Goal: Task Accomplishment & Management: Manage account settings

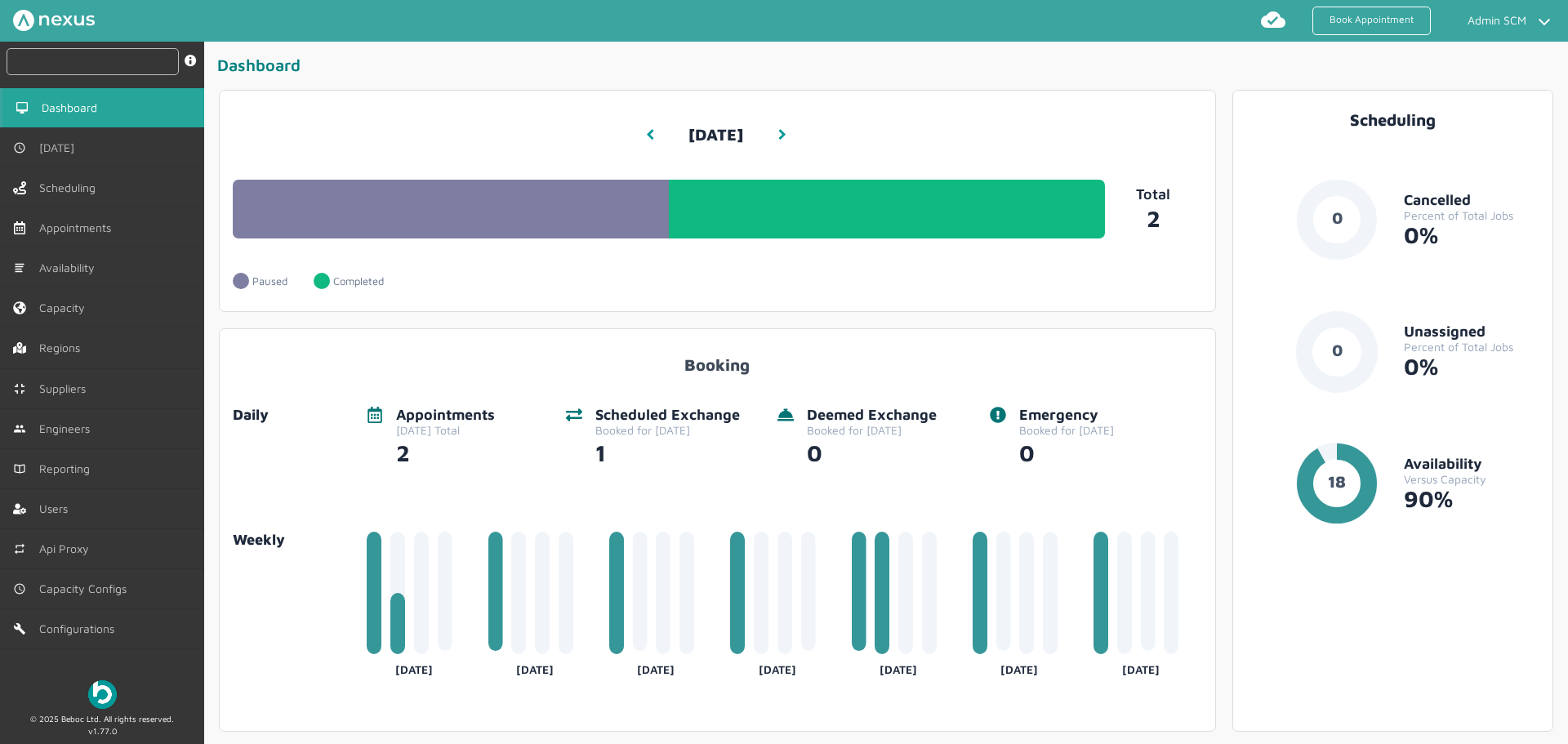
click at [168, 56] on input "text" at bounding box center [92, 61] width 172 height 27
paste input "MHT/100007"
type input "MHT/100007"
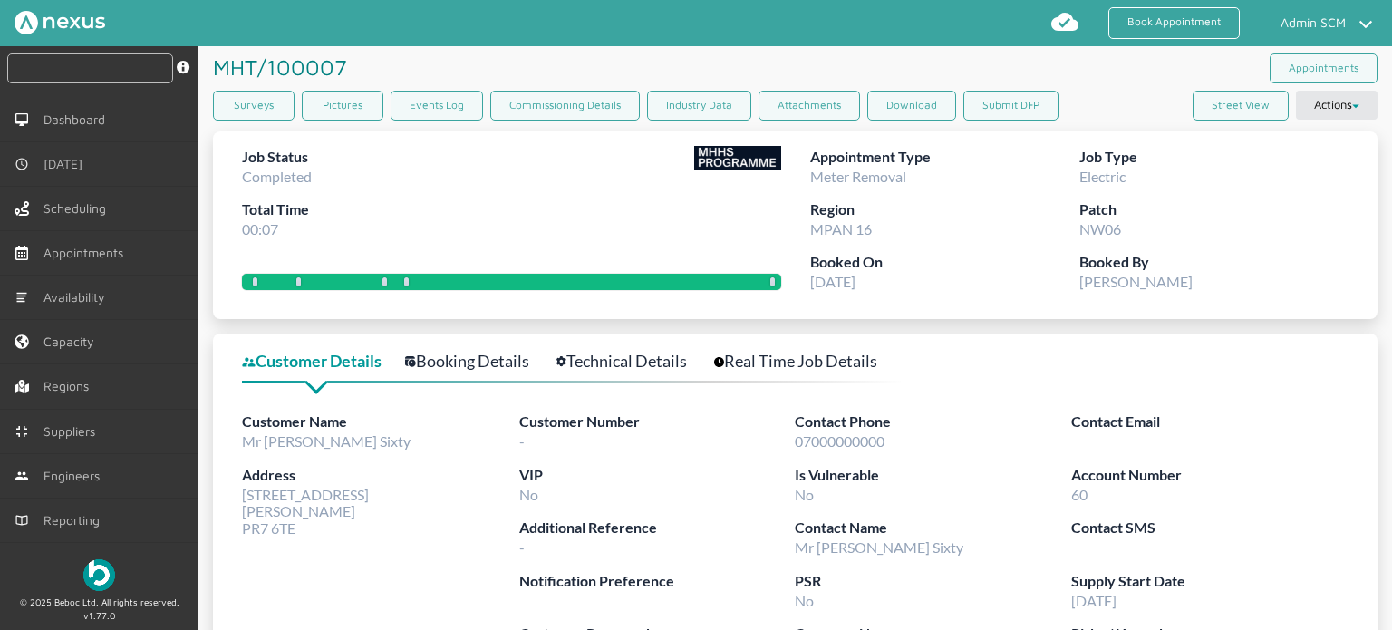
click at [82, 64] on input "text" at bounding box center [90, 68] width 166 height 30
paste input "RUE/114871"
type input "RUE/114871"
click at [340, 57] on h1 "MHT/100007 ️️️" at bounding box center [283, 67] width 141 height 42
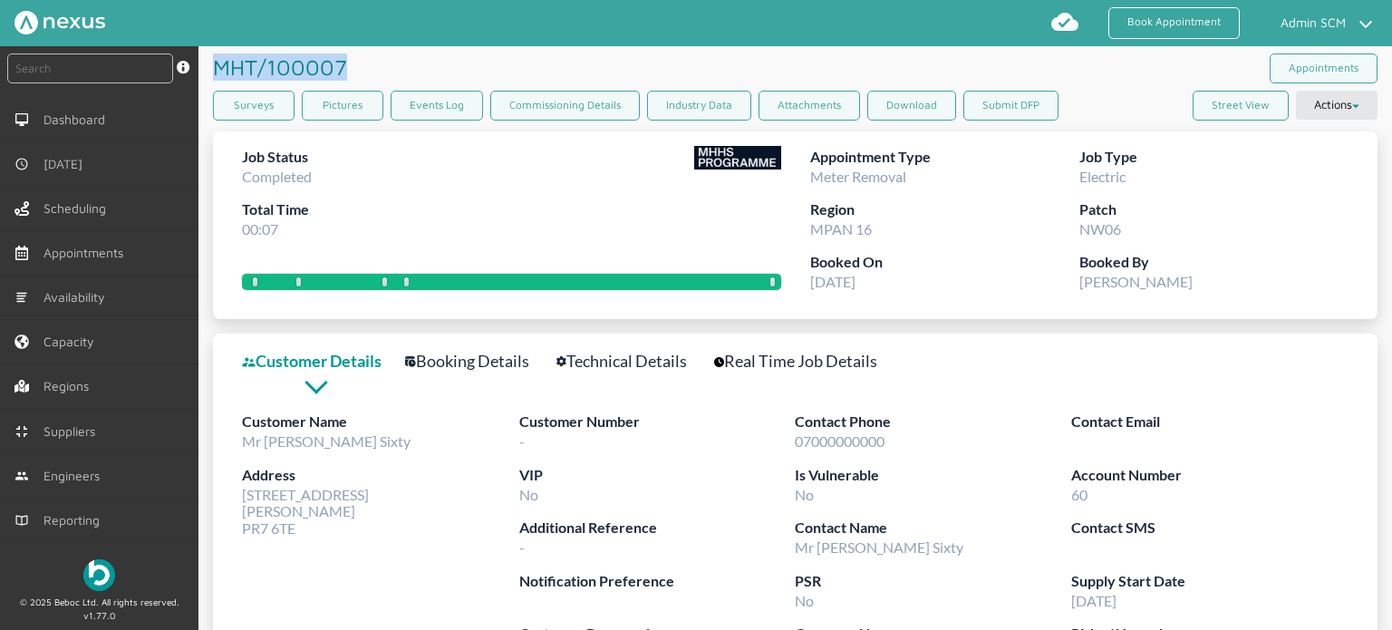
drag, startPoint x: 343, startPoint y: 61, endPoint x: 215, endPoint y: 58, distance: 127.9
click at [215, 58] on h1 "MHT/100007 ️️️" at bounding box center [283, 67] width 141 height 42
copy h1 "MHT/100007"
drag, startPoint x: 244, startPoint y: 496, endPoint x: 303, endPoint y: 528, distance: 66.9
click at [303, 528] on div "Address 60 Customer Road Preston PR7 6TE" at bounding box center [380, 500] width 277 height 73
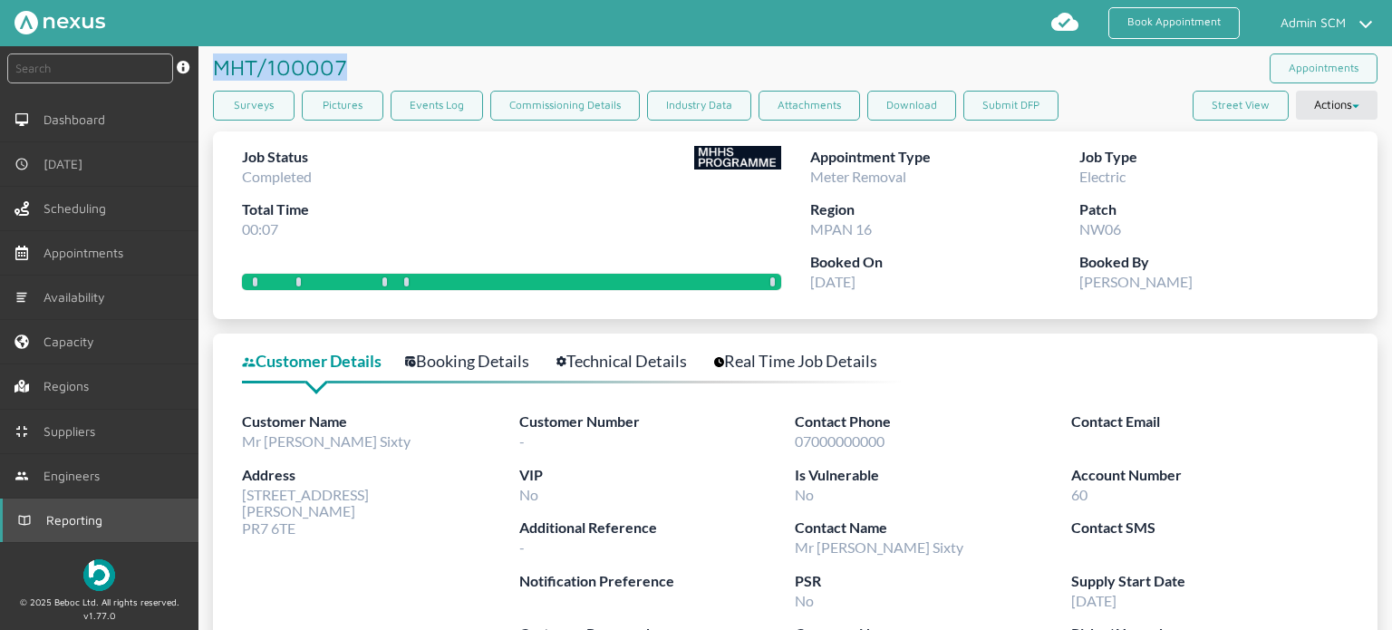
copy span "60 Customer Road Preston PR7 6TE"
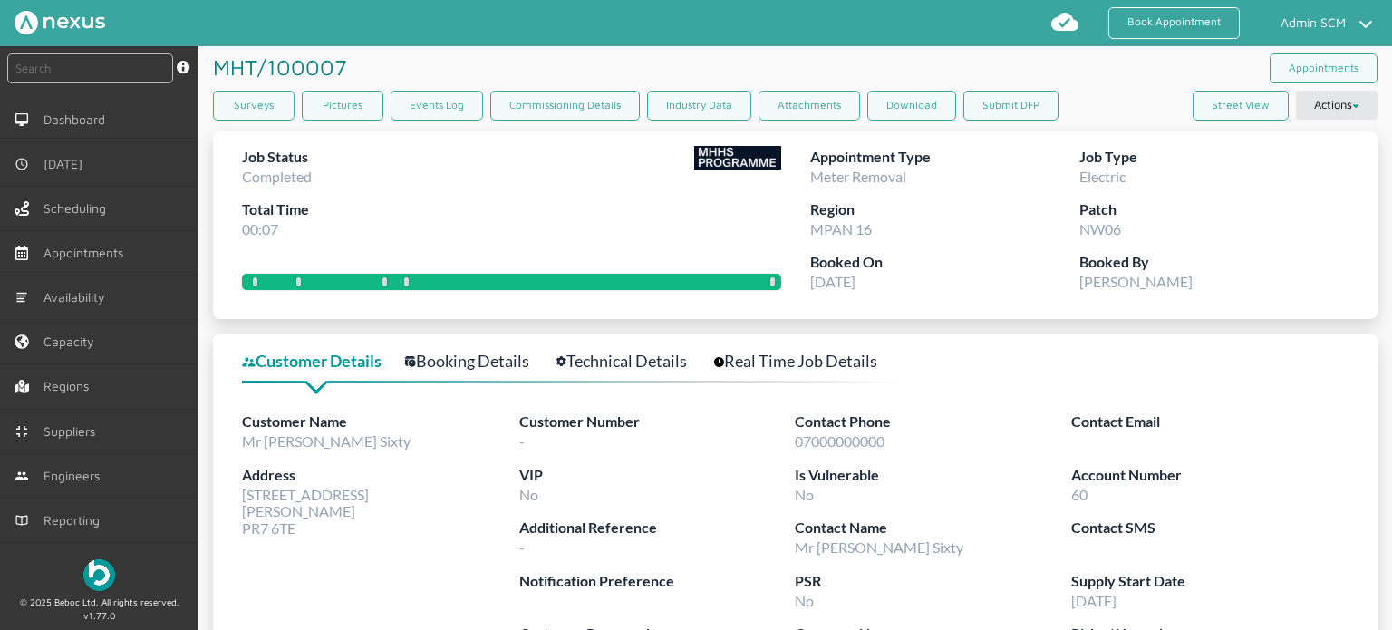
click at [475, 375] on div at bounding box center [571, 379] width 659 height 10
click at [475, 362] on link "Booking Details" at bounding box center [477, 361] width 144 height 26
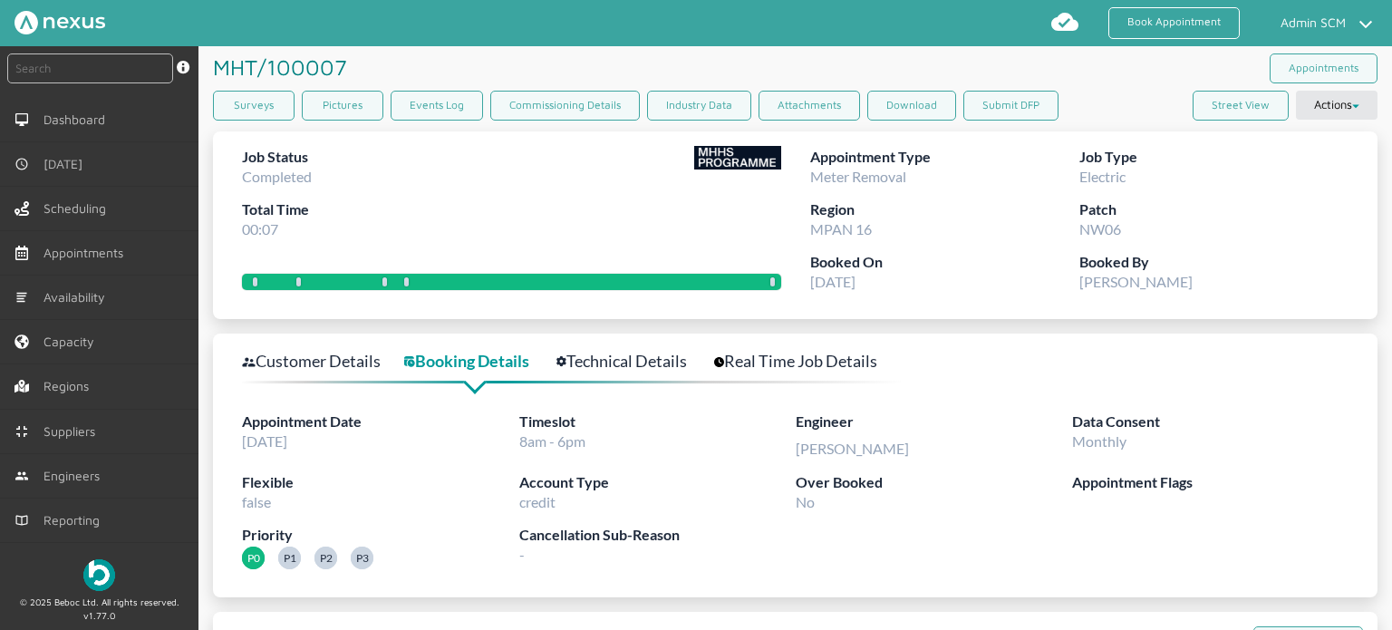
click at [631, 356] on link "Technical Details" at bounding box center [632, 361] width 150 height 26
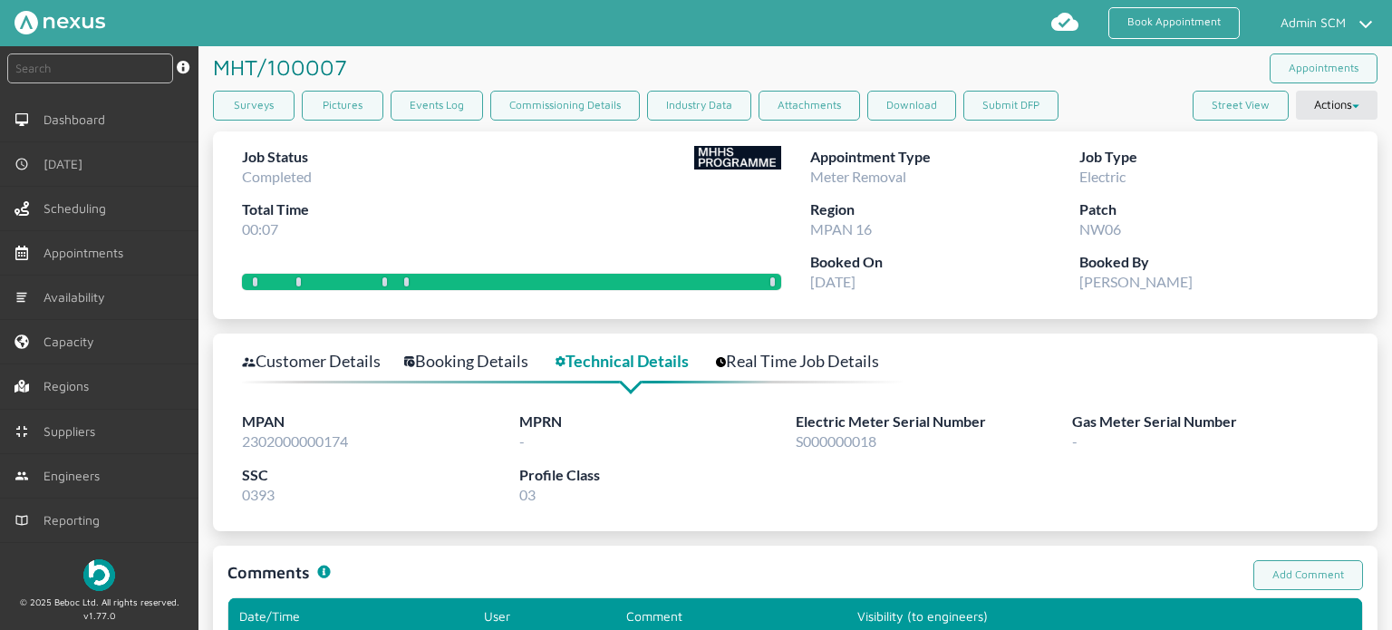
click at [280, 438] on span "2302000000174" at bounding box center [295, 440] width 106 height 17
copy span "2302000000174"
click at [218, 109] on link "Surveys" at bounding box center [254, 106] width 82 height 30
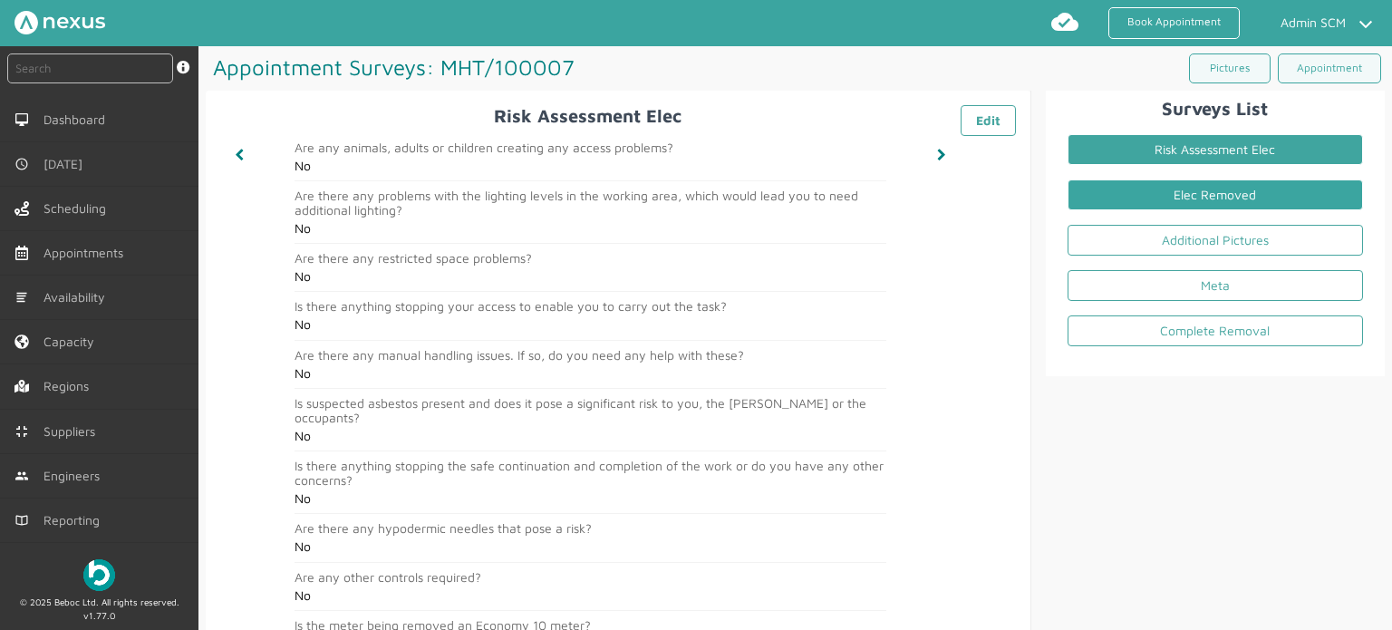
click at [1211, 203] on link "Elec Removed" at bounding box center [1216, 194] width 296 height 31
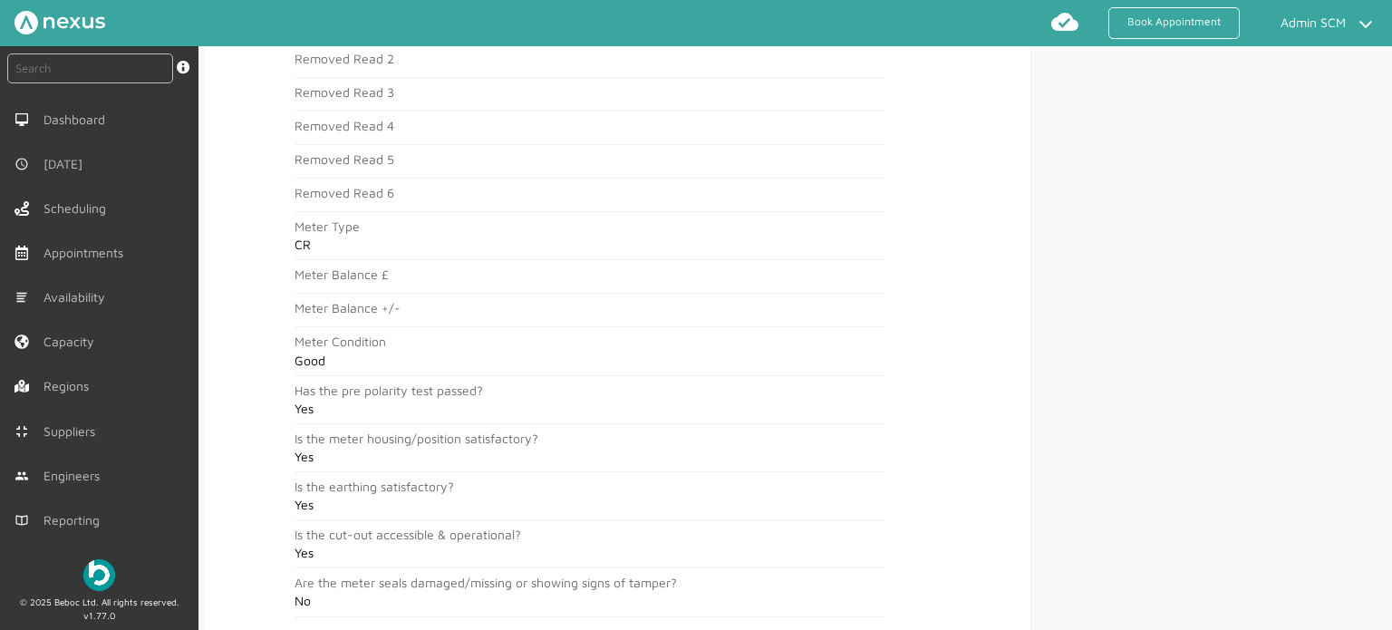
scroll to position [696, 0]
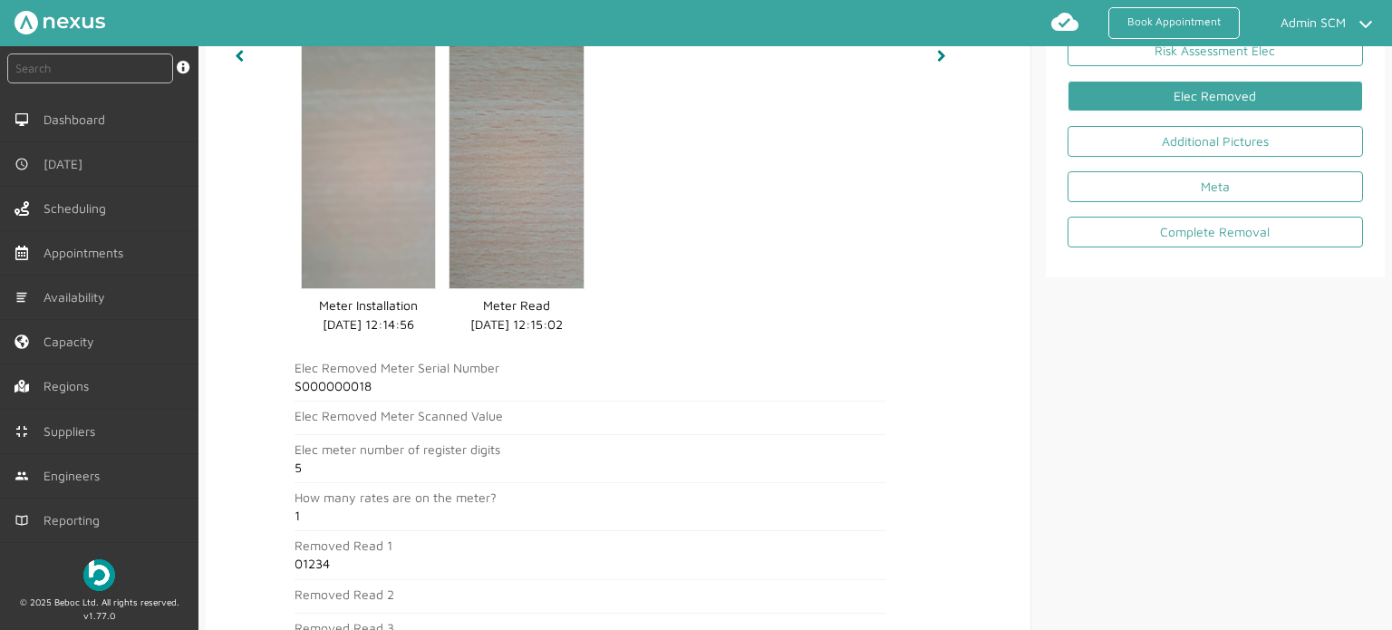
scroll to position [0, 0]
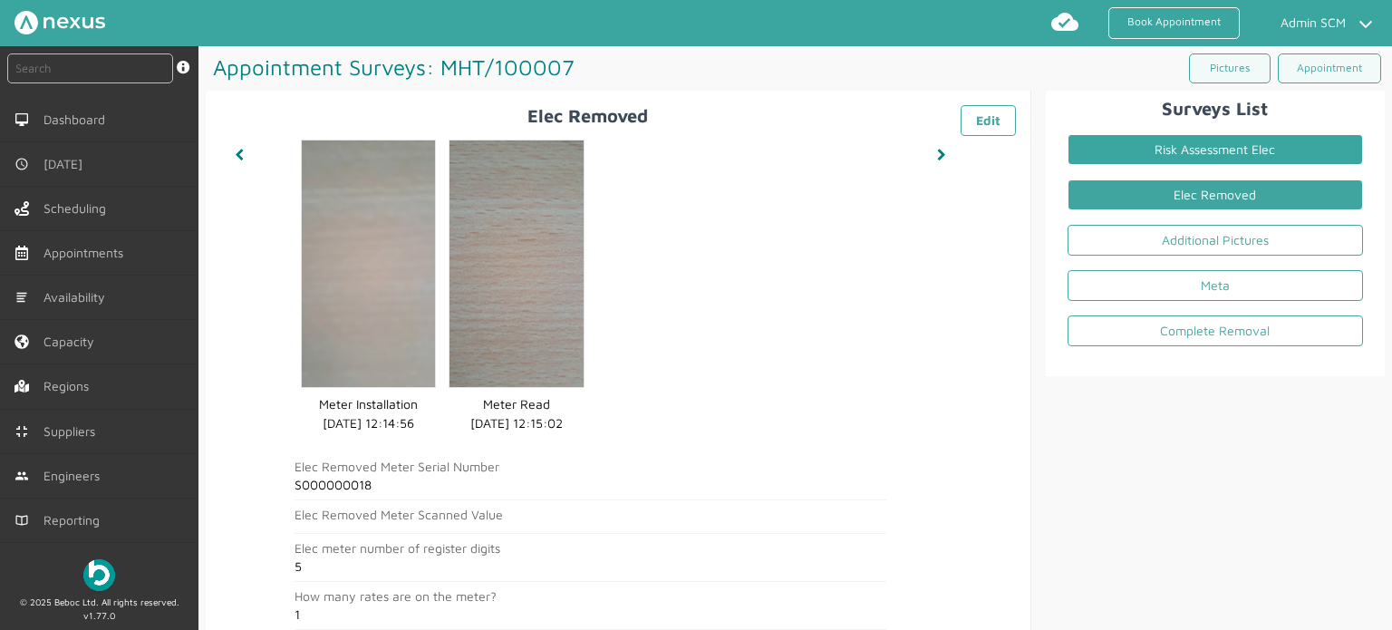
click at [1119, 146] on link "Risk Assessment Elec" at bounding box center [1216, 149] width 296 height 31
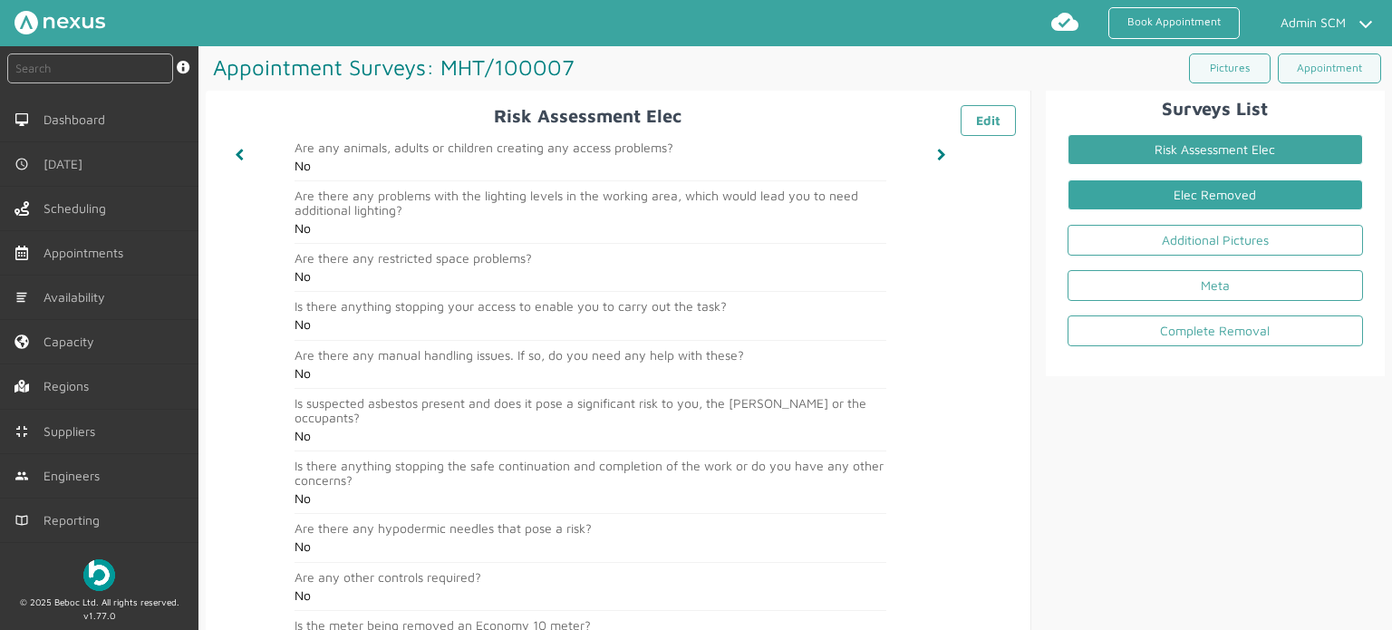
click at [1154, 191] on link "Elec Removed" at bounding box center [1216, 194] width 296 height 31
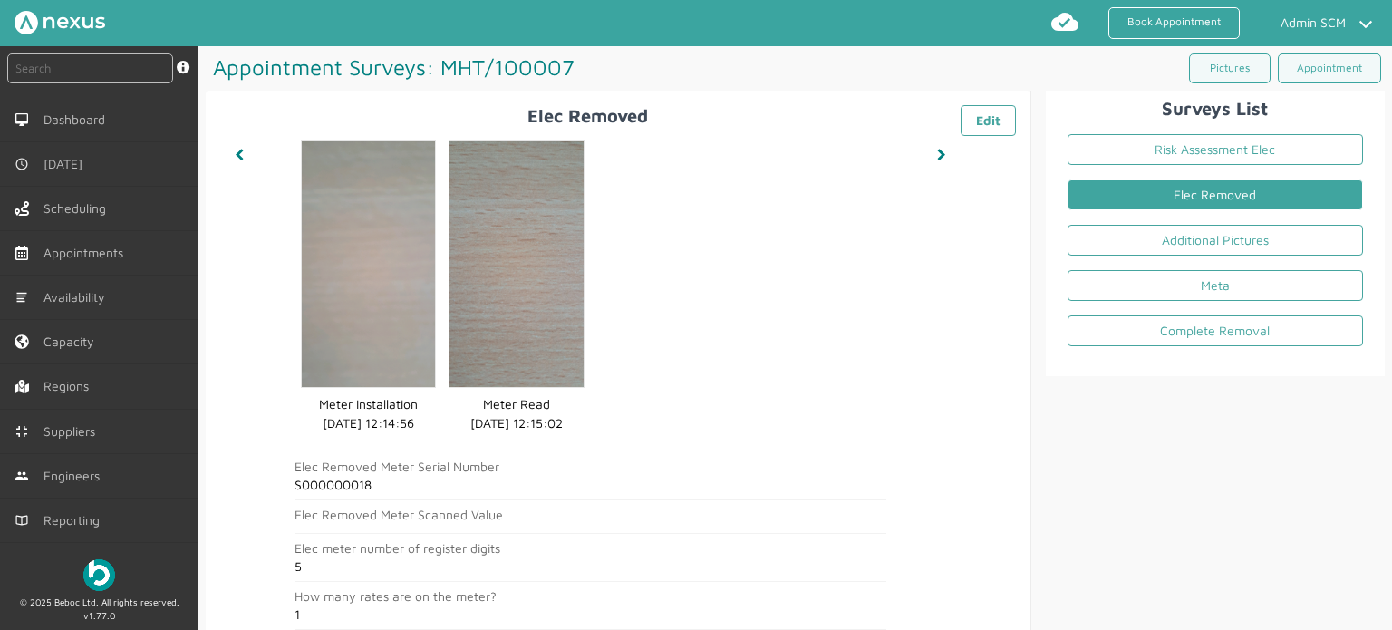
click at [341, 488] on h2 "S000000018" at bounding box center [591, 485] width 592 height 15
copy h2 "S000000018"
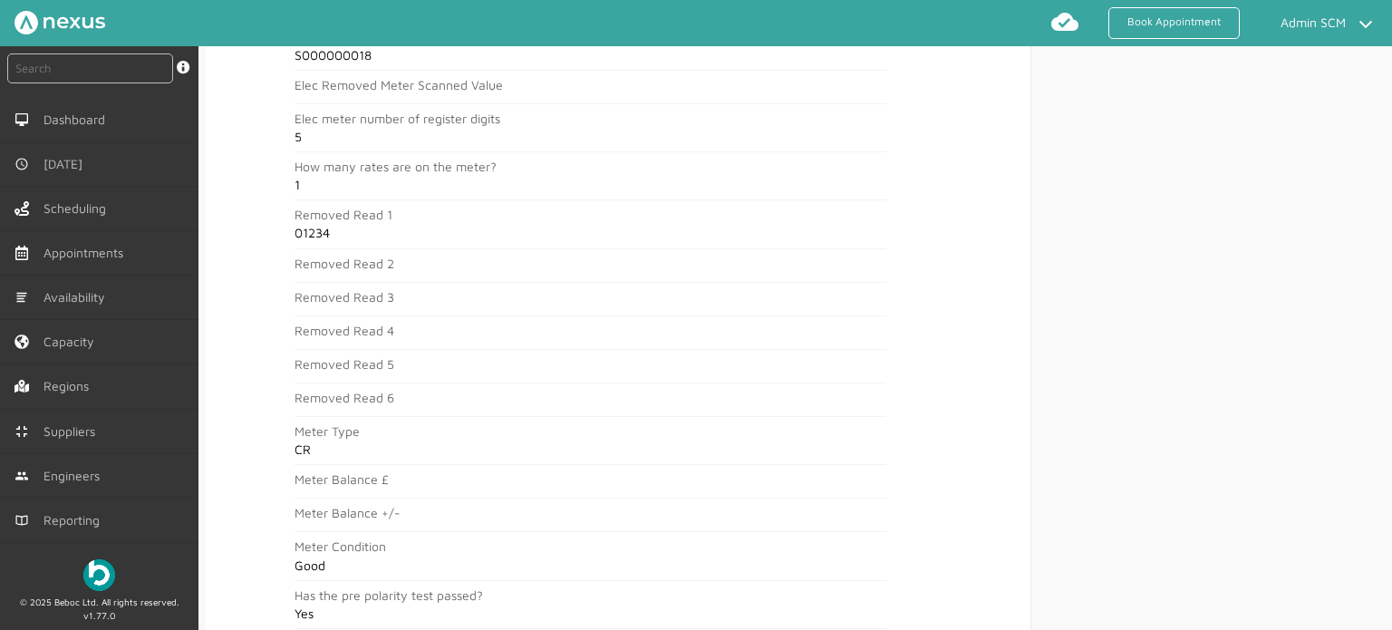
scroll to position [62, 0]
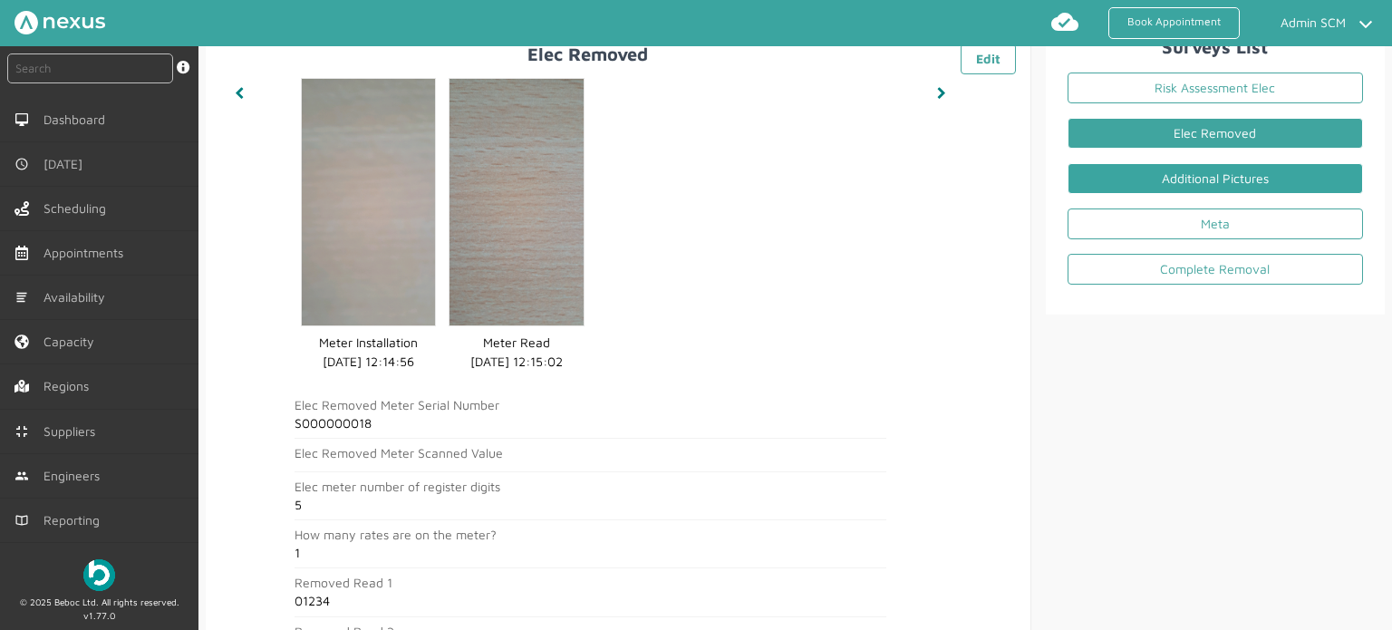
click at [1231, 174] on link "Additional Pictures" at bounding box center [1216, 178] width 296 height 31
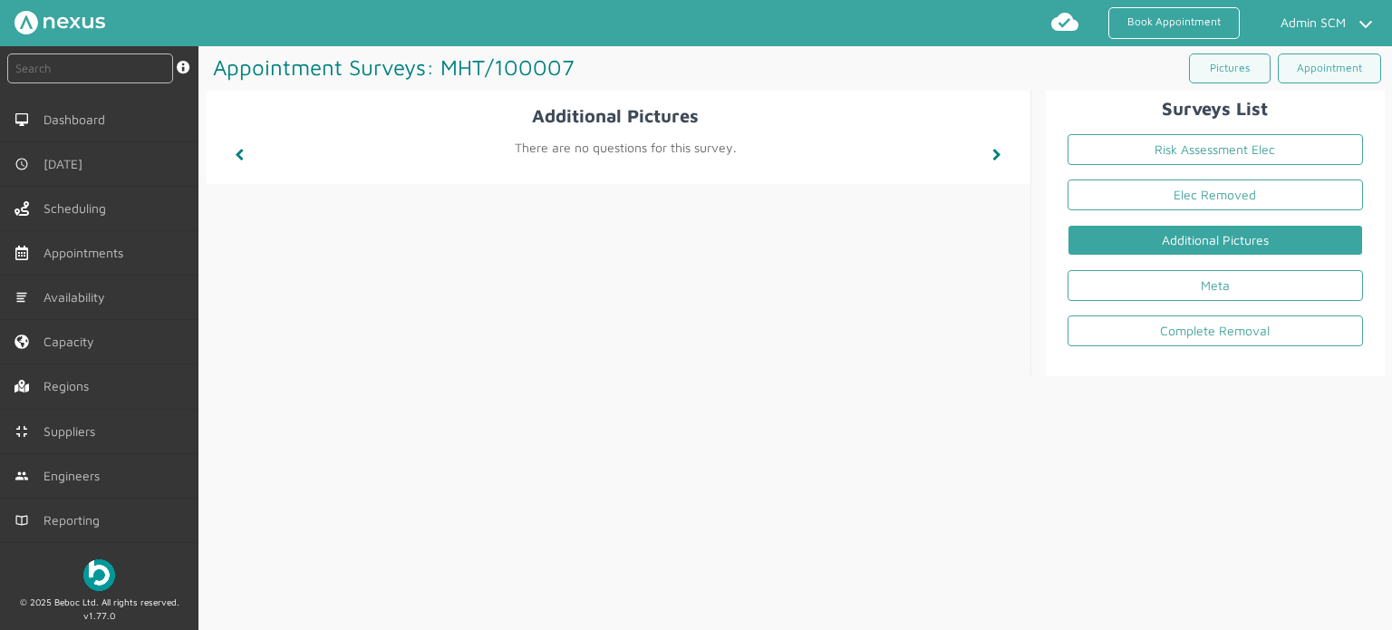
scroll to position [0, 0]
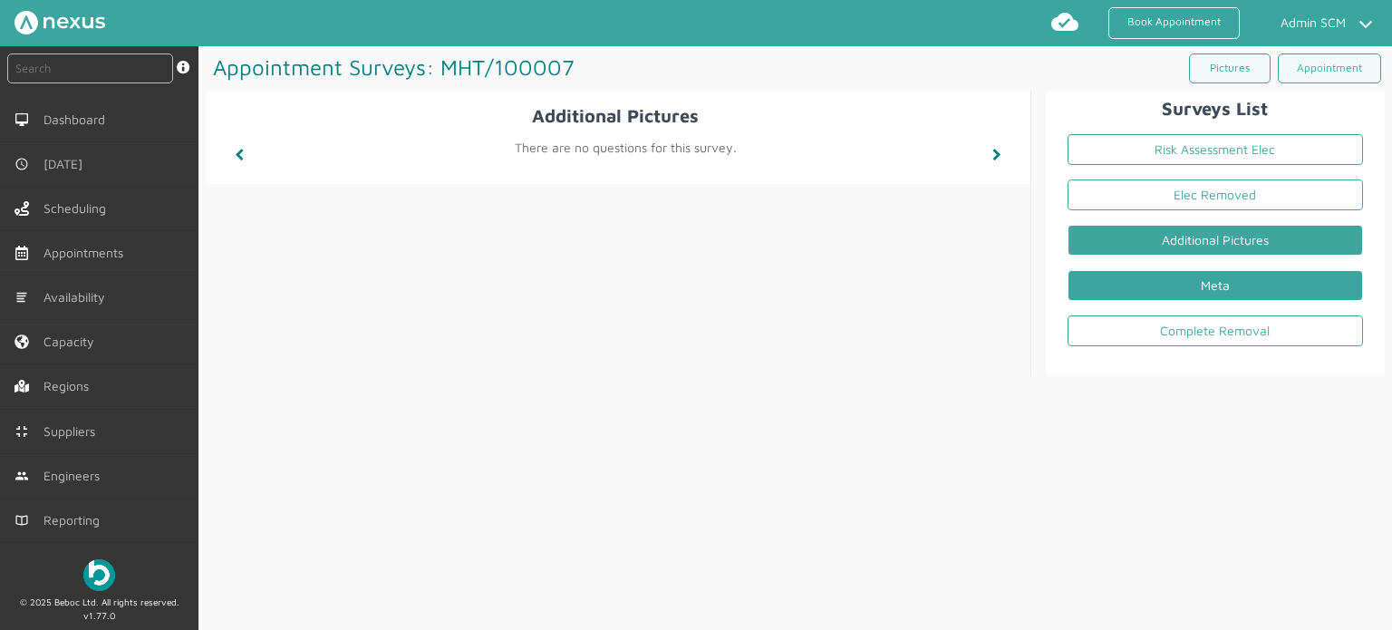
click at [1176, 275] on link "Meta" at bounding box center [1216, 285] width 296 height 31
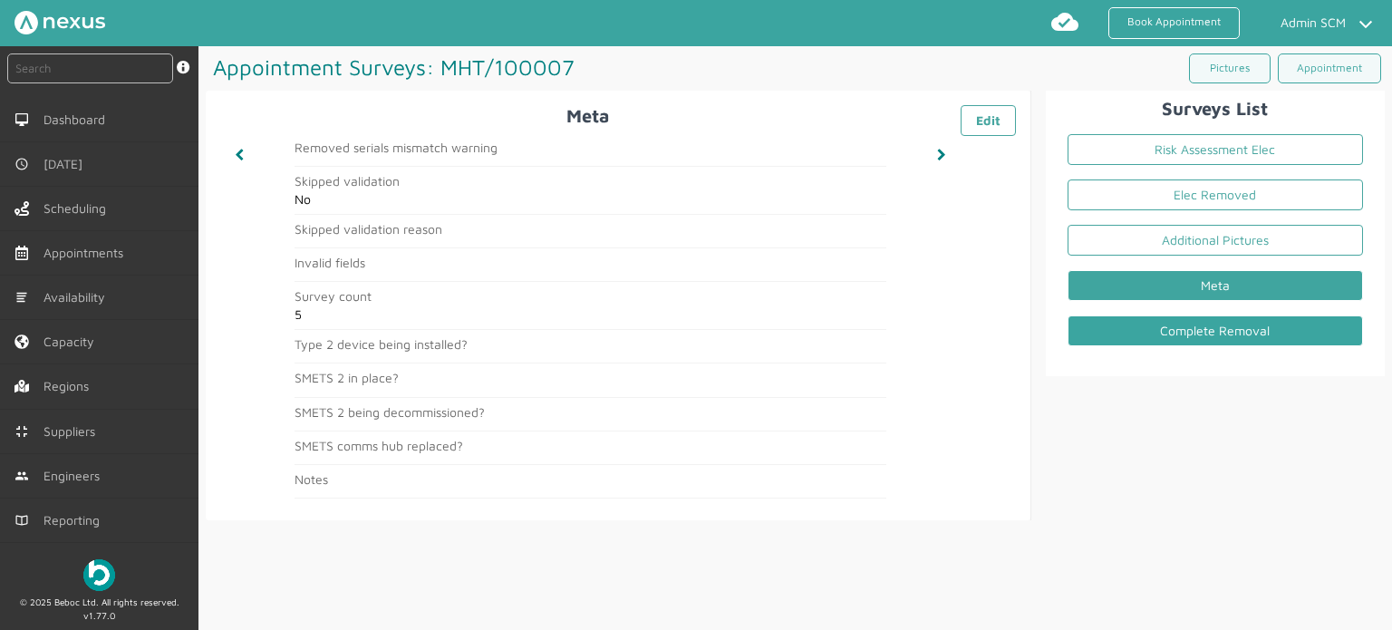
click at [1143, 336] on link "Complete Removal" at bounding box center [1216, 330] width 296 height 31
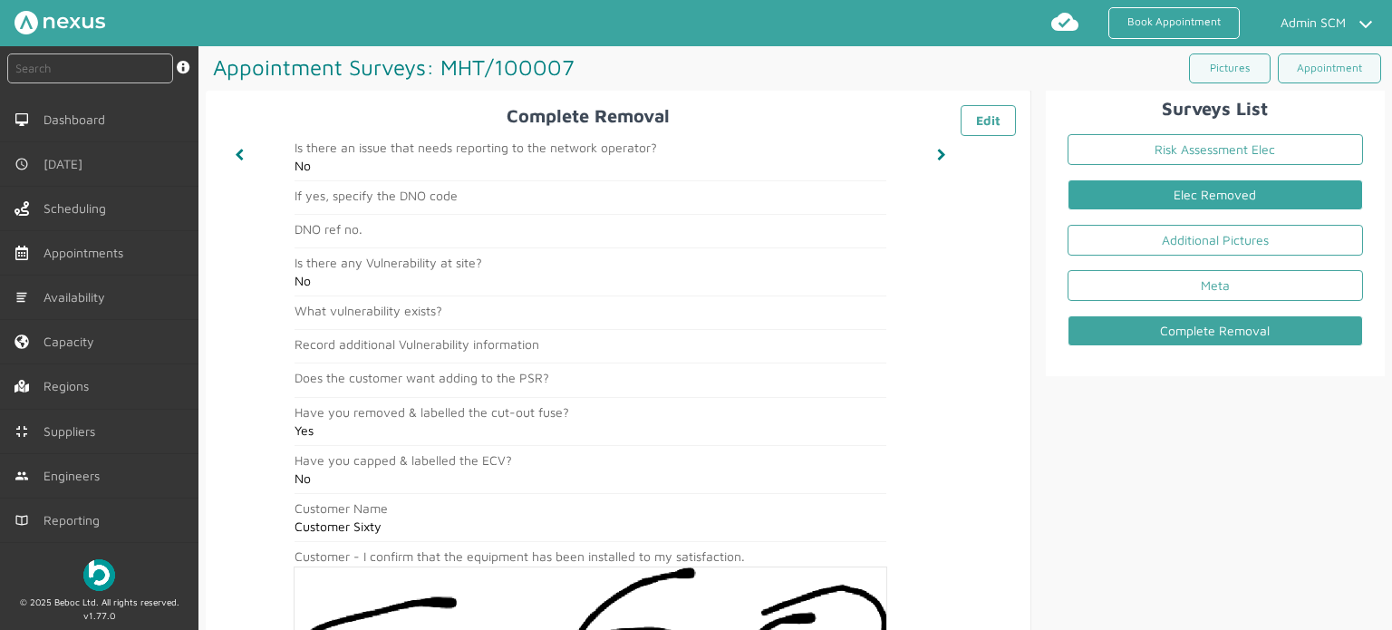
click at [1174, 186] on link "Elec Removed" at bounding box center [1216, 194] width 296 height 31
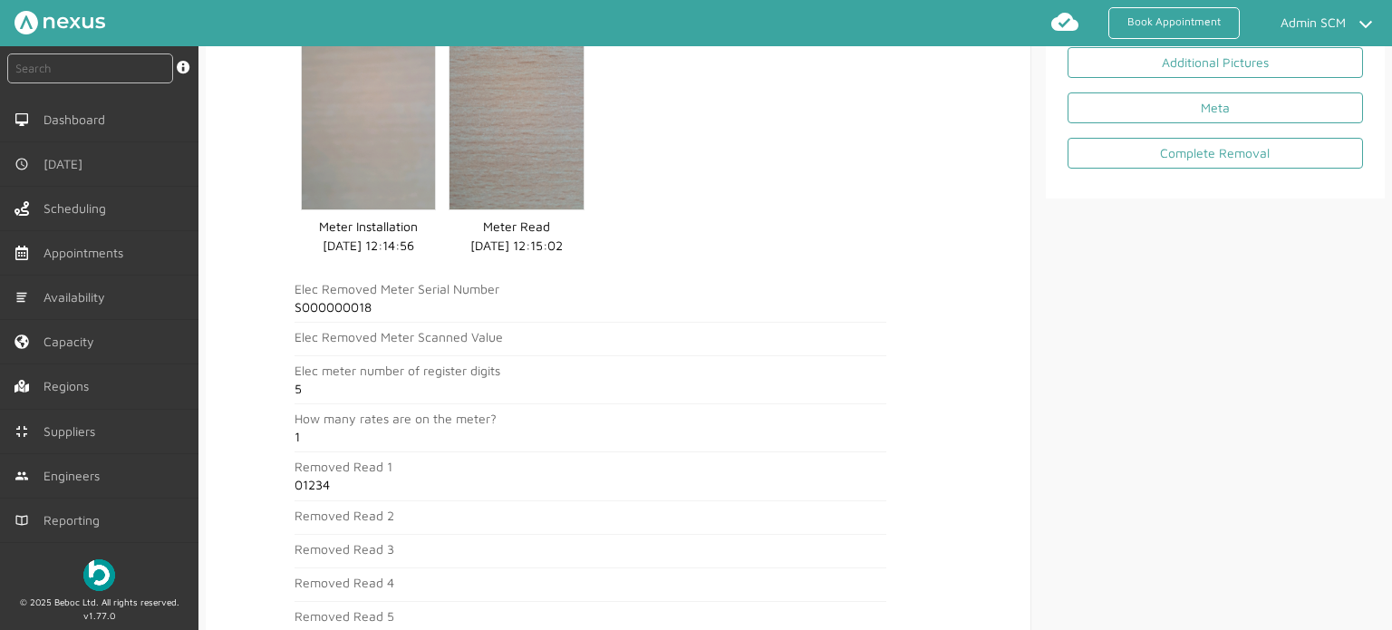
scroll to position [181, 0]
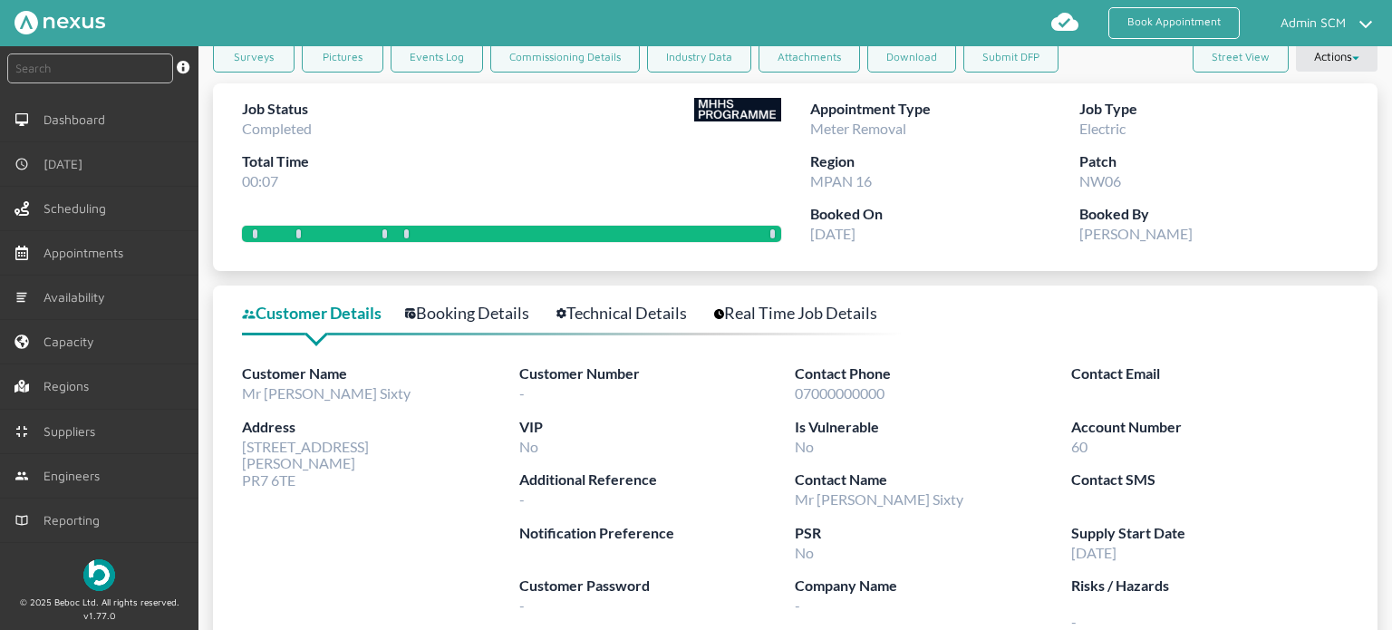
scroll to position [91, 0]
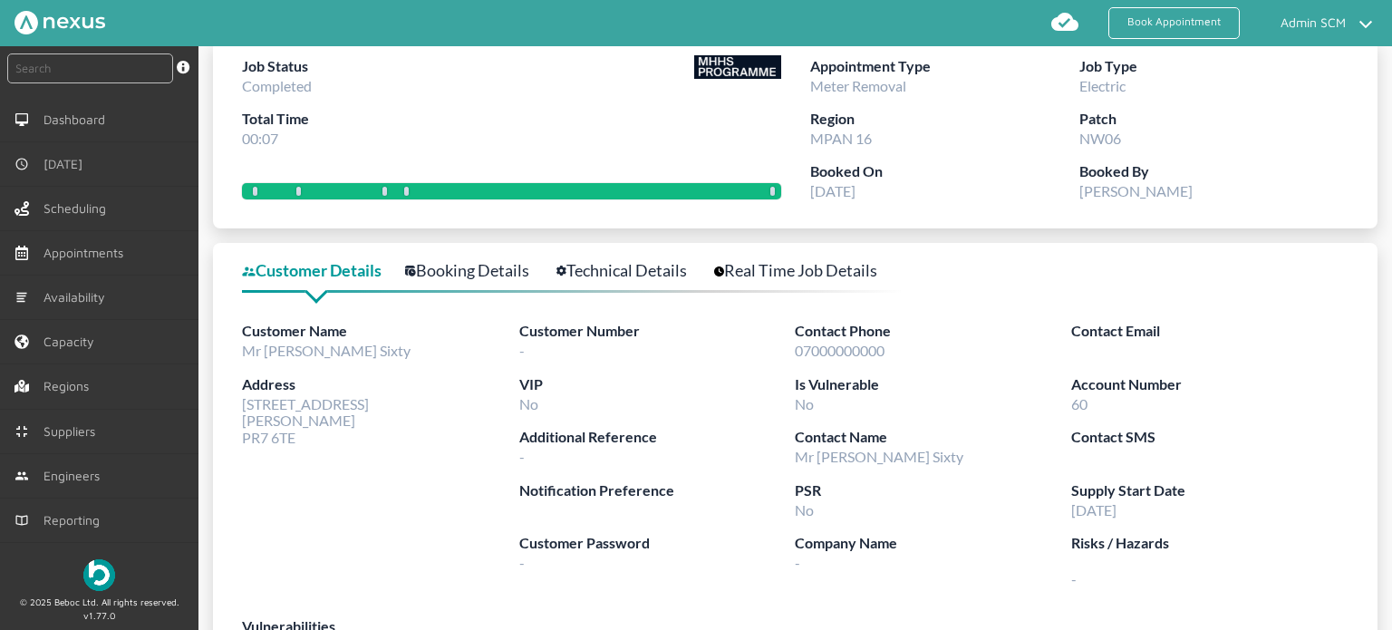
click at [482, 265] on link "Booking Details" at bounding box center [477, 270] width 144 height 26
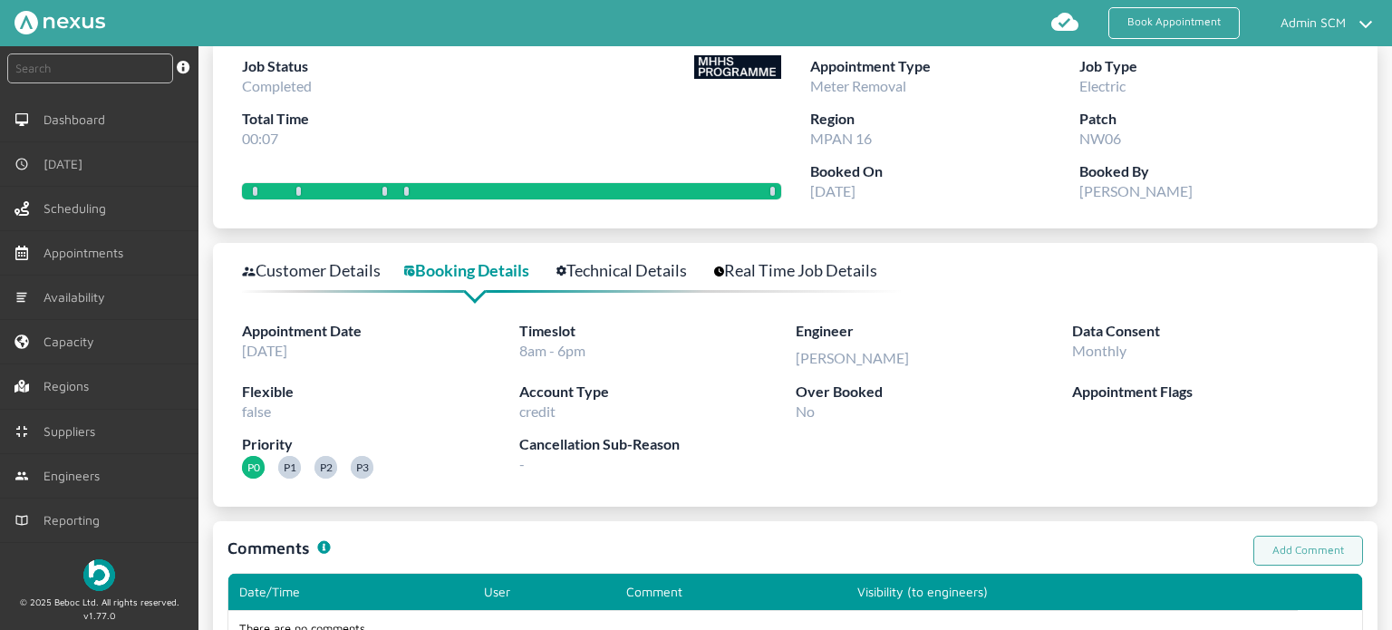
click at [656, 272] on link "Technical Details" at bounding box center [632, 270] width 150 height 26
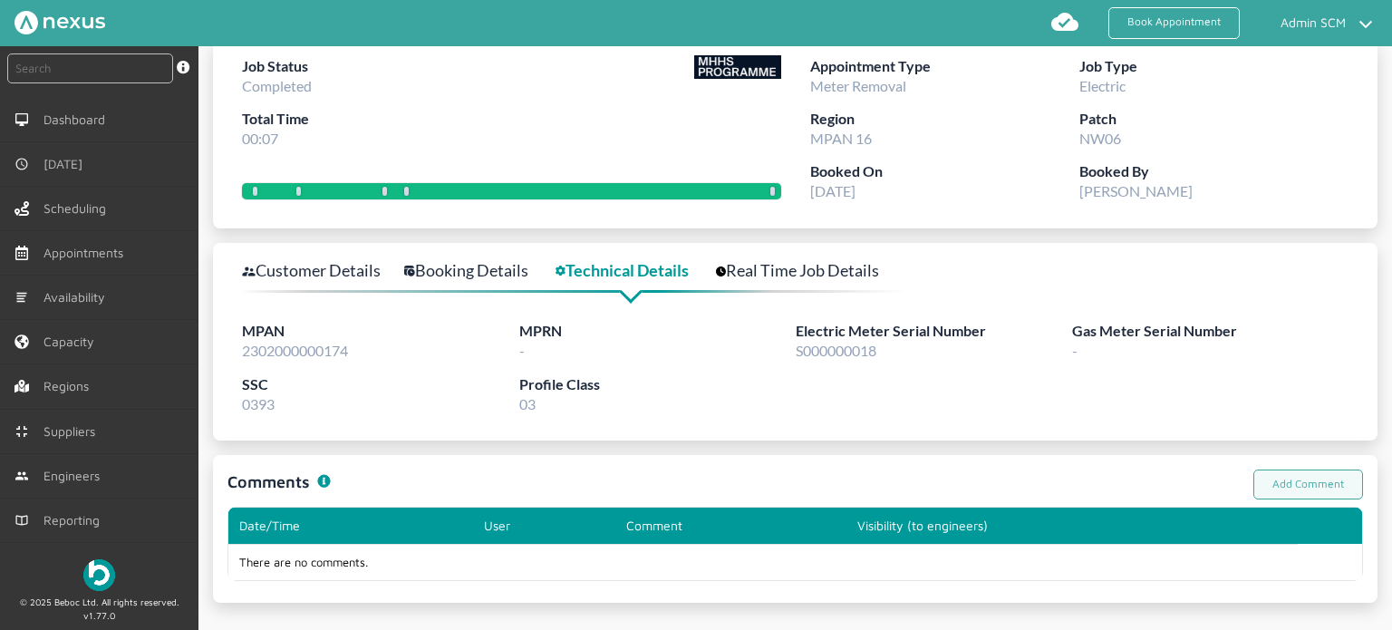
scroll to position [0, 0]
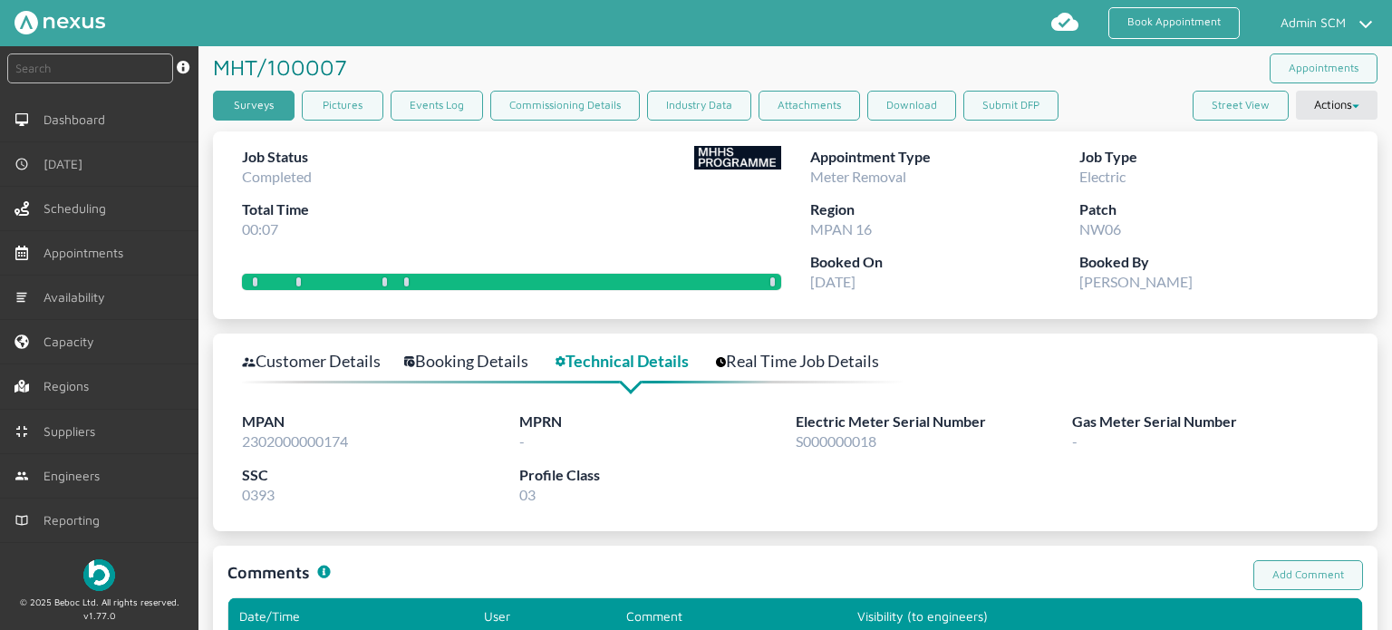
click at [261, 102] on link "Surveys" at bounding box center [254, 106] width 82 height 30
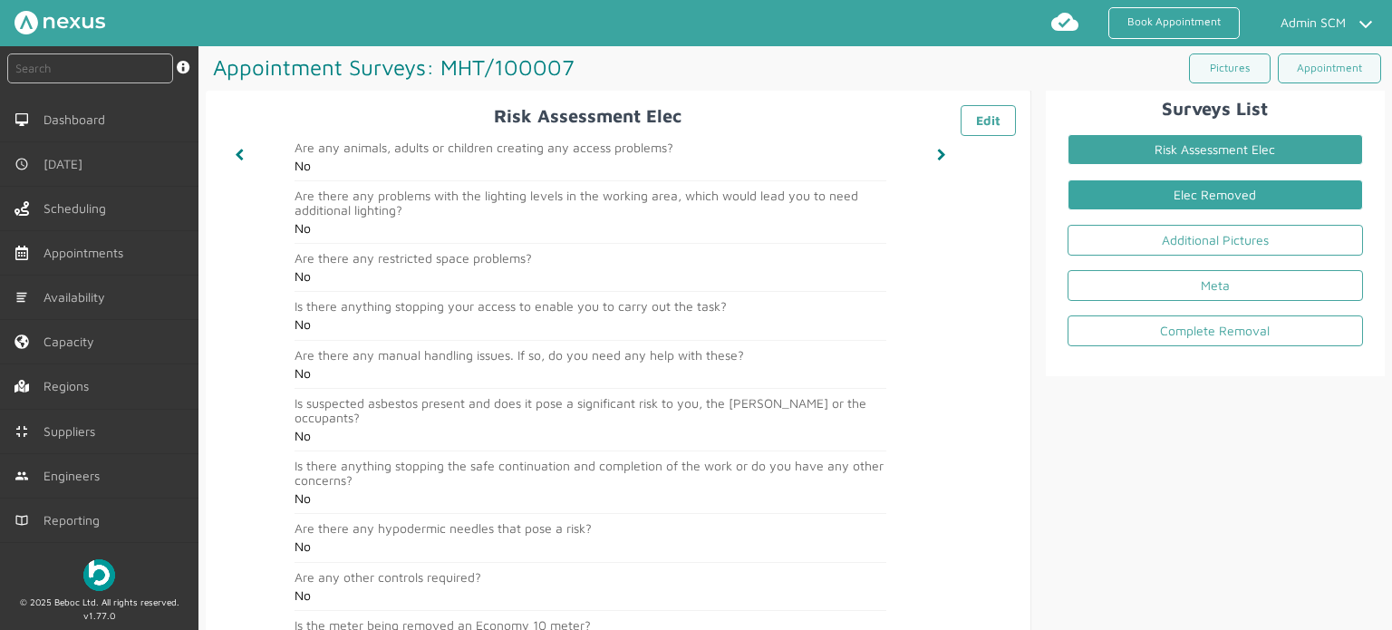
click at [1204, 188] on link "Elec Removed" at bounding box center [1216, 194] width 296 height 31
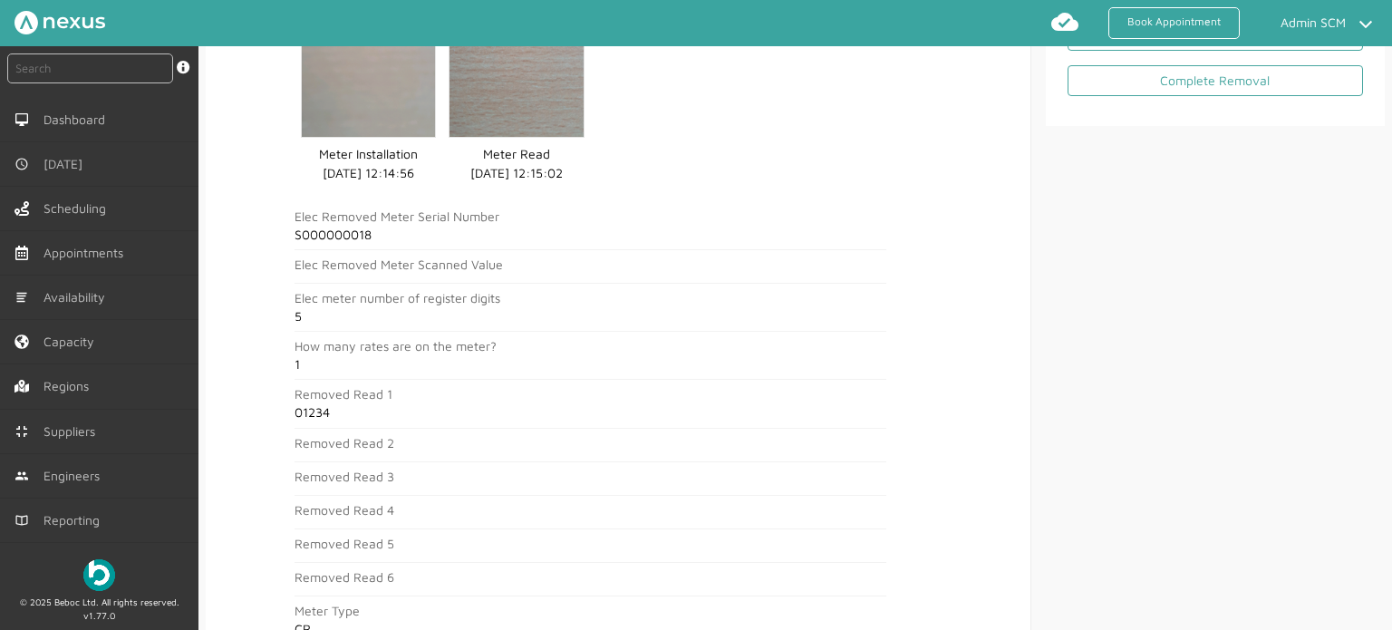
scroll to position [152, 0]
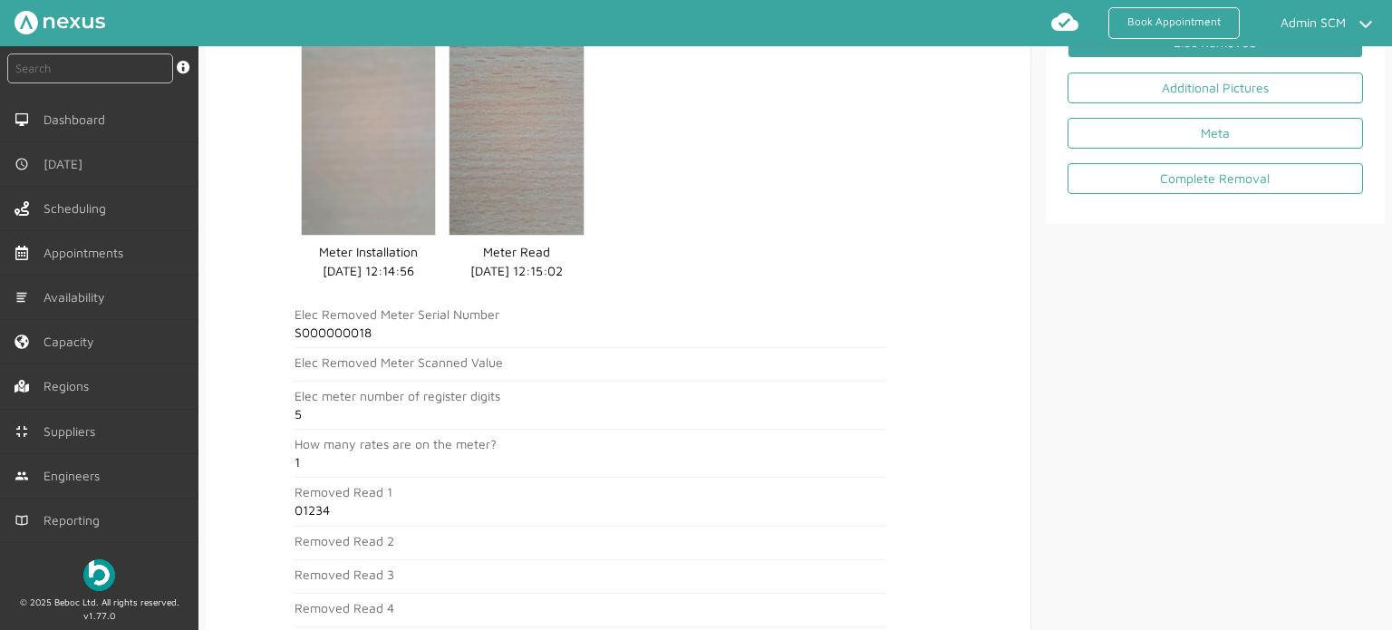
click at [346, 329] on h2 "S000000018" at bounding box center [591, 332] width 592 height 15
copy h2 "S000000018"
drag, startPoint x: 336, startPoint y: 507, endPoint x: 297, endPoint y: 510, distance: 39.2
click at [297, 510] on h2 "01234" at bounding box center [591, 510] width 592 height 15
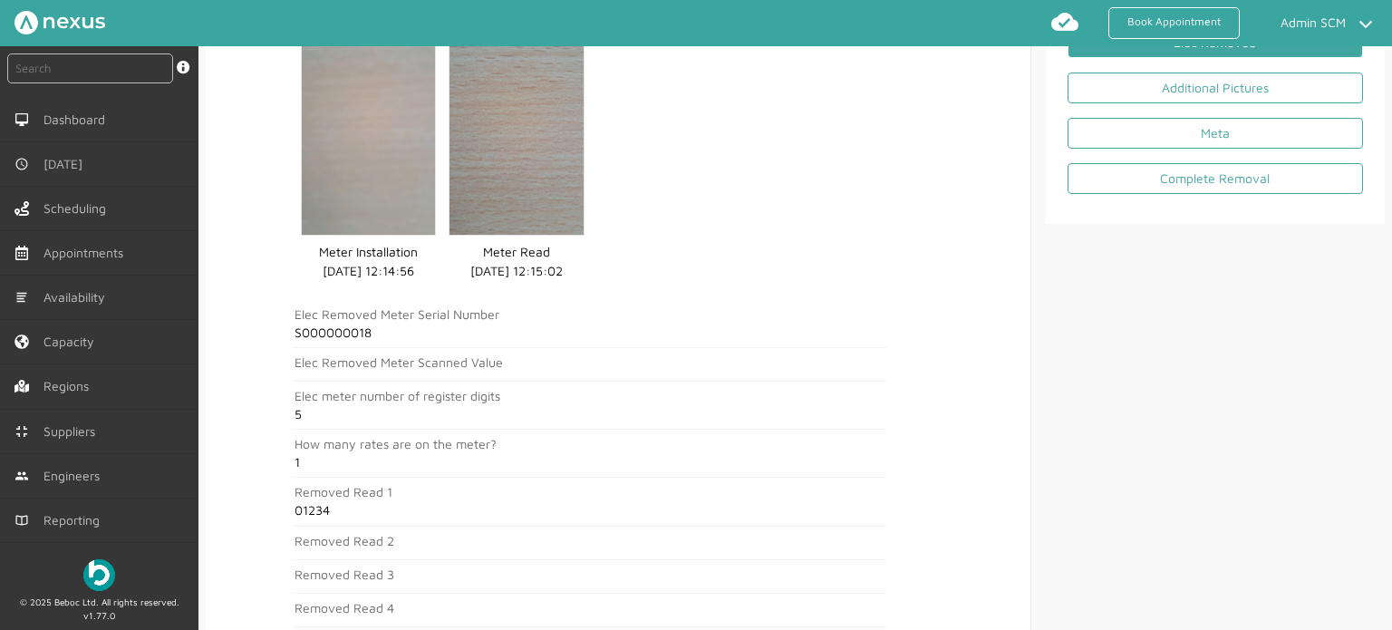
copy h2 "01234"
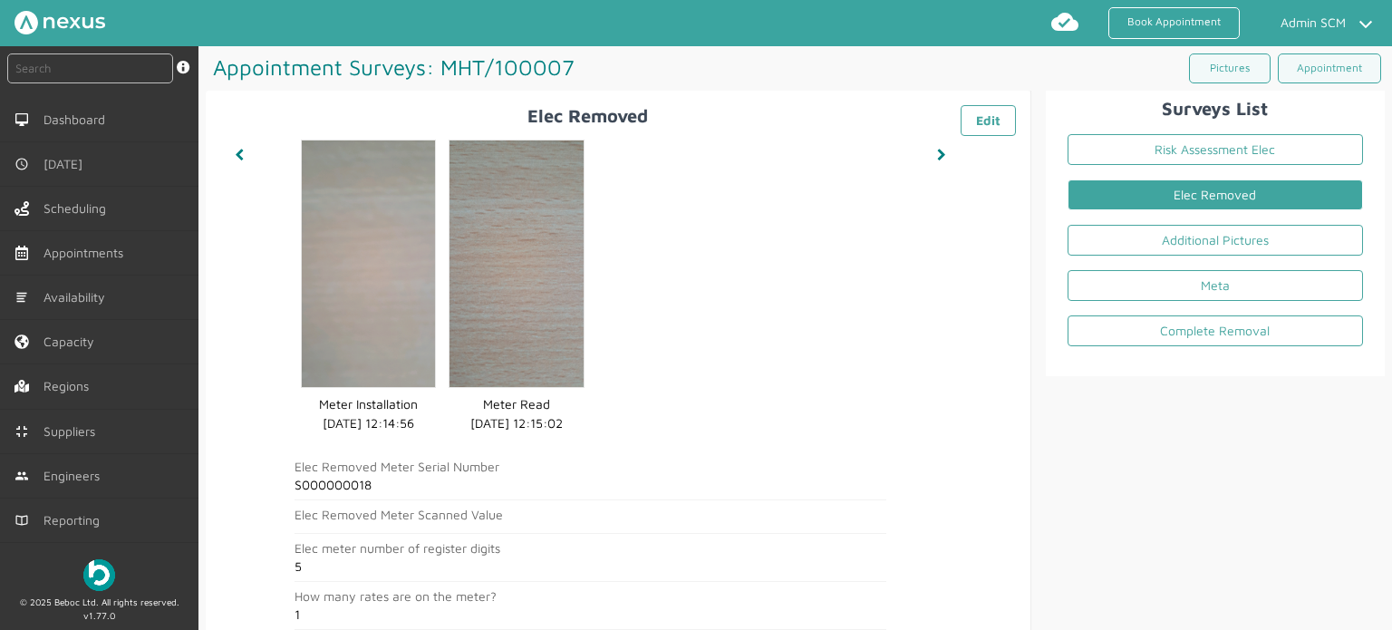
scroll to position [0, 0]
click at [866, 72] on div "Appointment Surveys: MHT/100007 ️️️ Pictures Appointment" at bounding box center [795, 68] width 1179 height 44
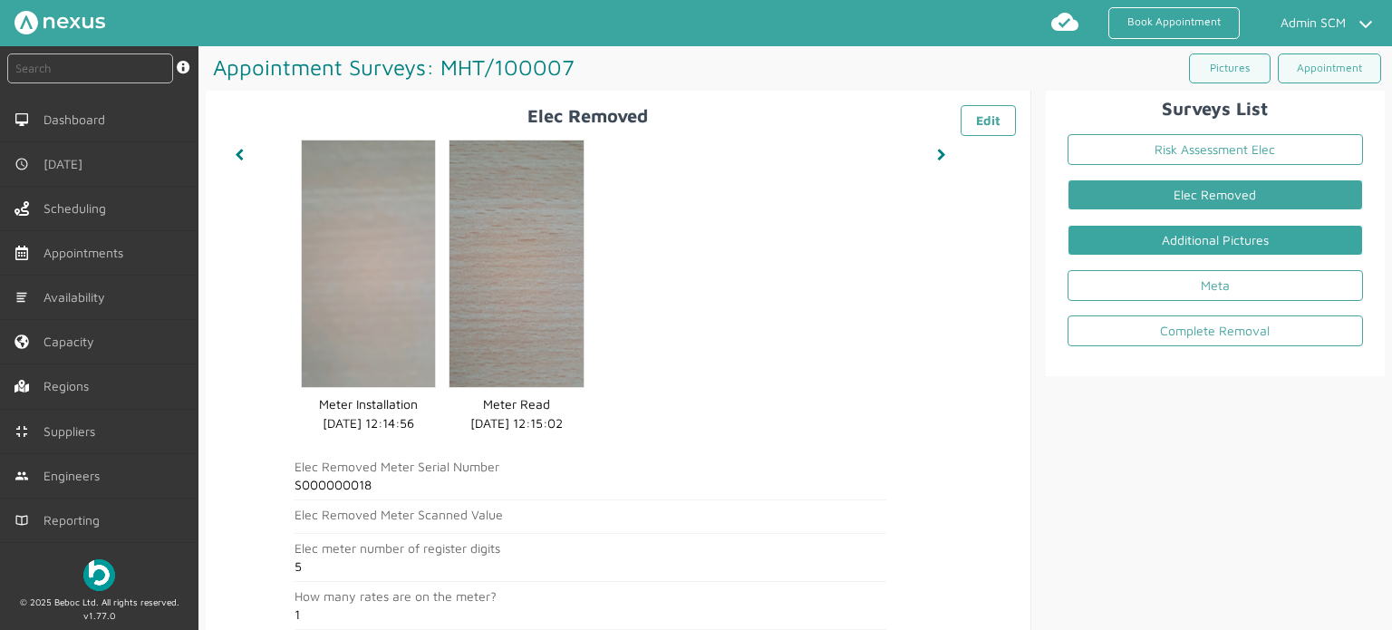
click at [1138, 237] on link "Additional Pictures" at bounding box center [1216, 240] width 296 height 31
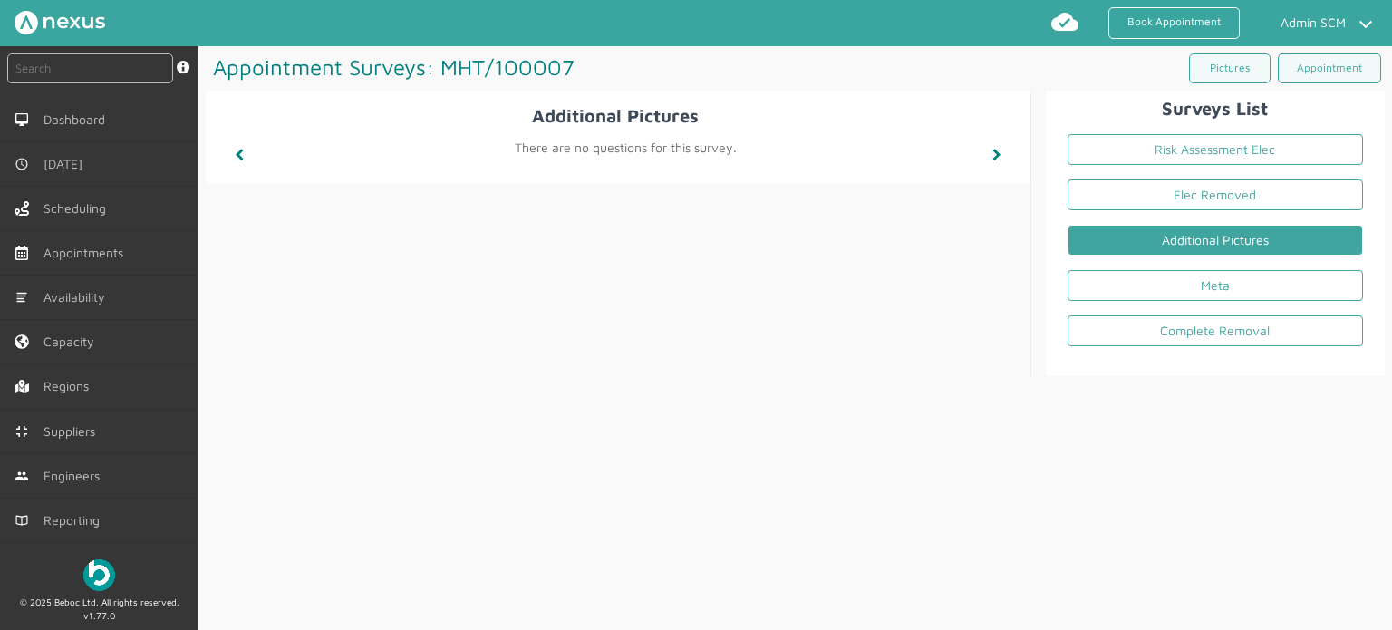
click at [849, 60] on div "Appointment Surveys: MHT/100007 ️️️ Pictures Appointment" at bounding box center [795, 68] width 1179 height 44
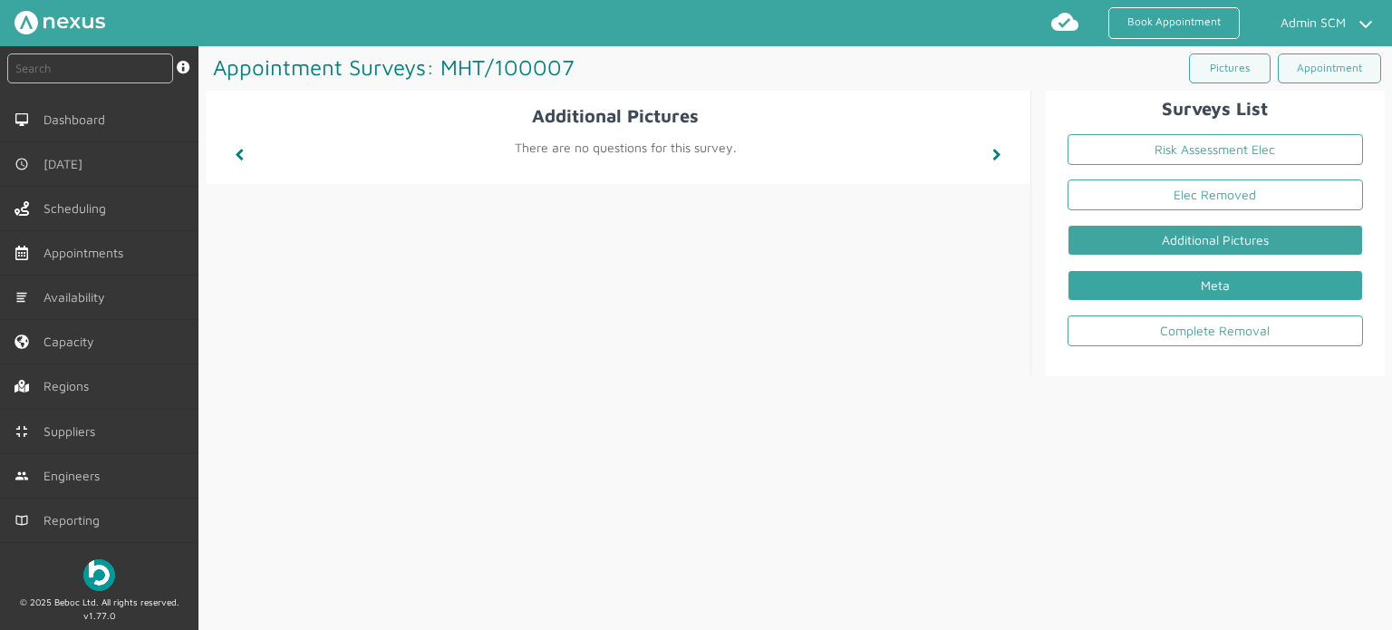
click at [1135, 285] on link "Meta" at bounding box center [1216, 285] width 296 height 31
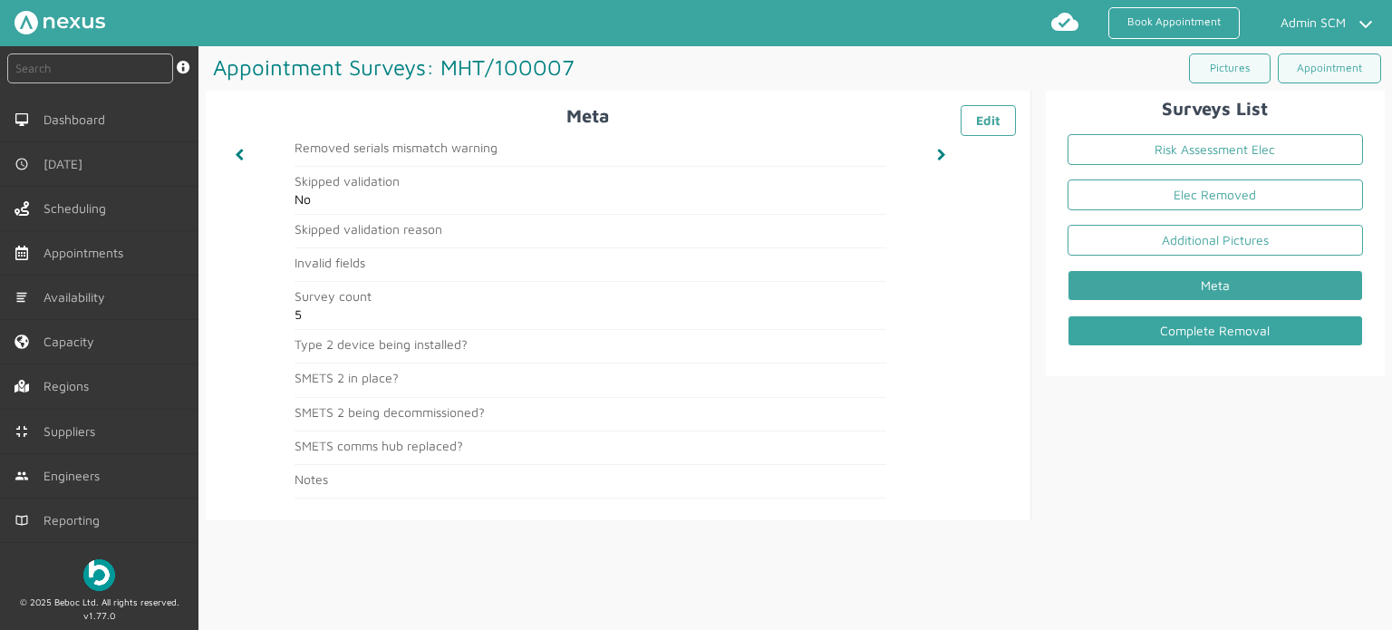
click at [1186, 329] on link "Complete Removal" at bounding box center [1216, 330] width 296 height 31
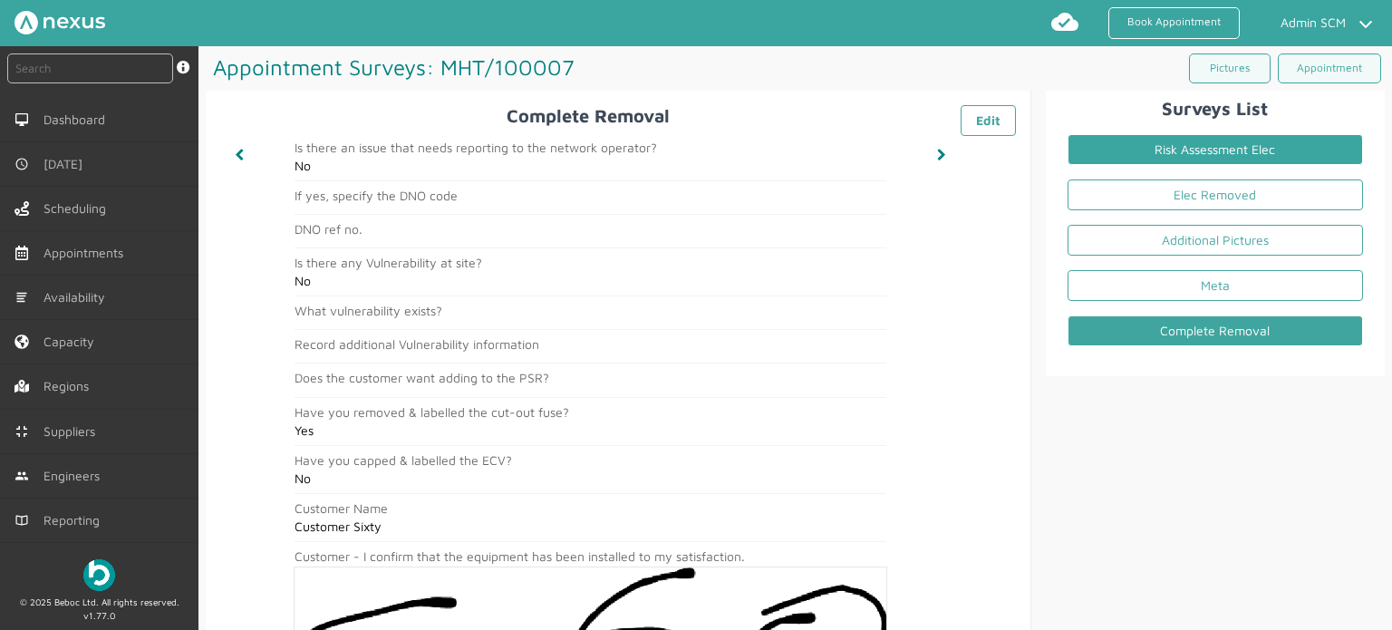
click at [1164, 156] on link "Risk Assessment Elec" at bounding box center [1216, 149] width 296 height 31
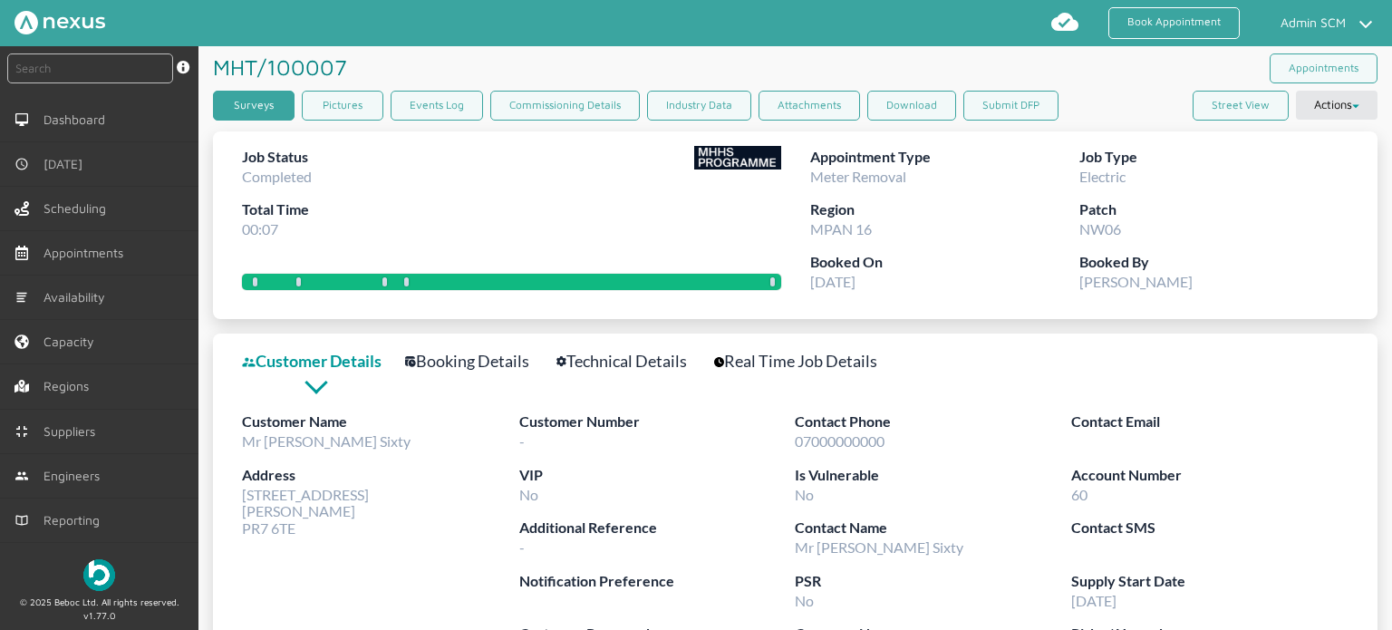
click at [262, 101] on link "Surveys" at bounding box center [254, 106] width 82 height 30
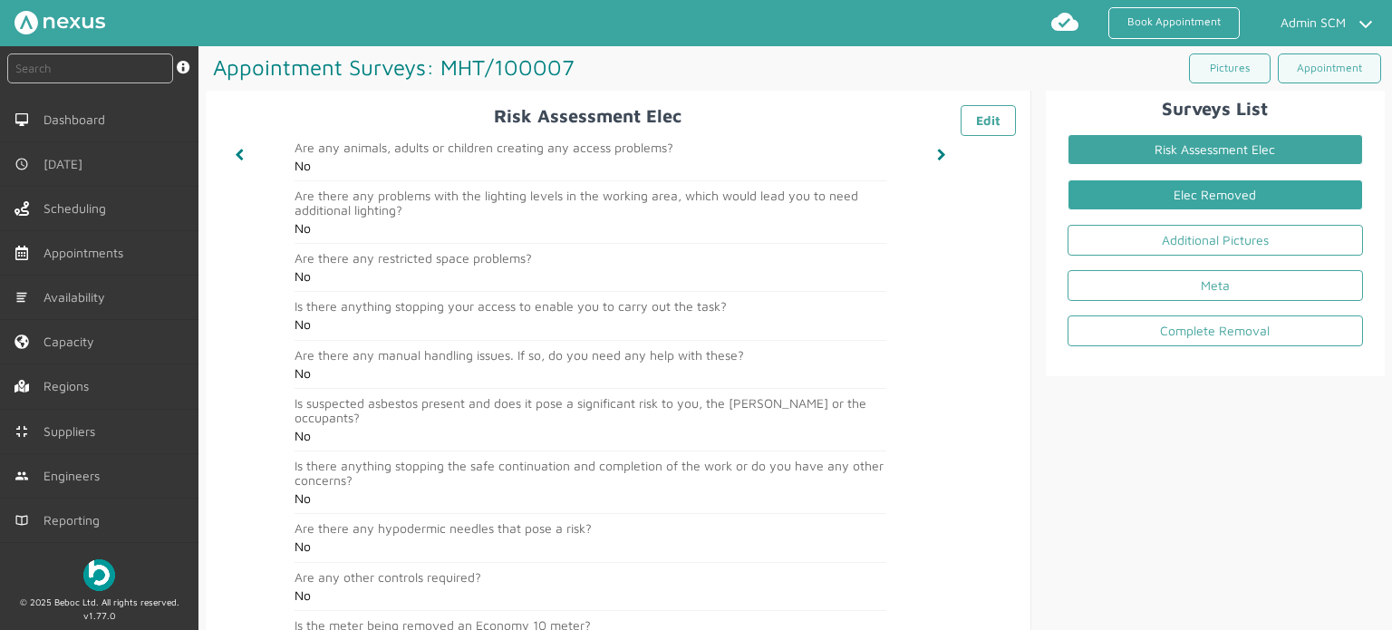
click at [1139, 195] on link "Elec Removed" at bounding box center [1216, 194] width 296 height 31
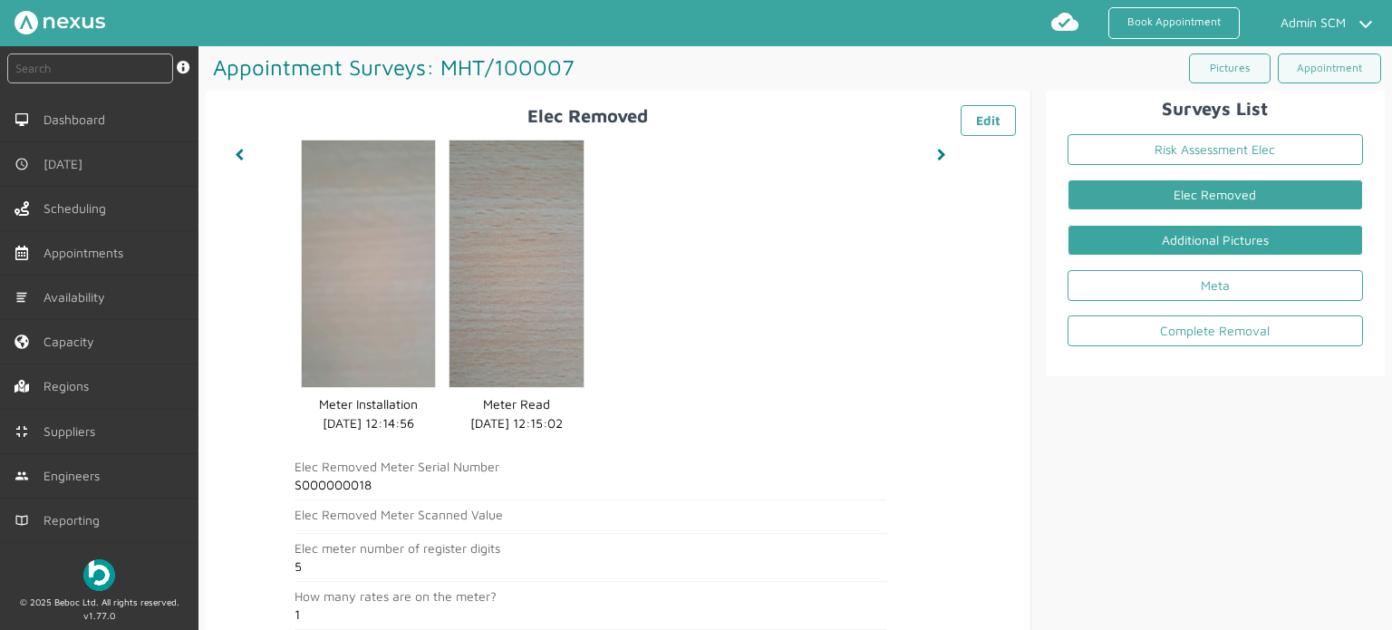
click at [1218, 235] on link "Additional Pictures" at bounding box center [1216, 240] width 296 height 31
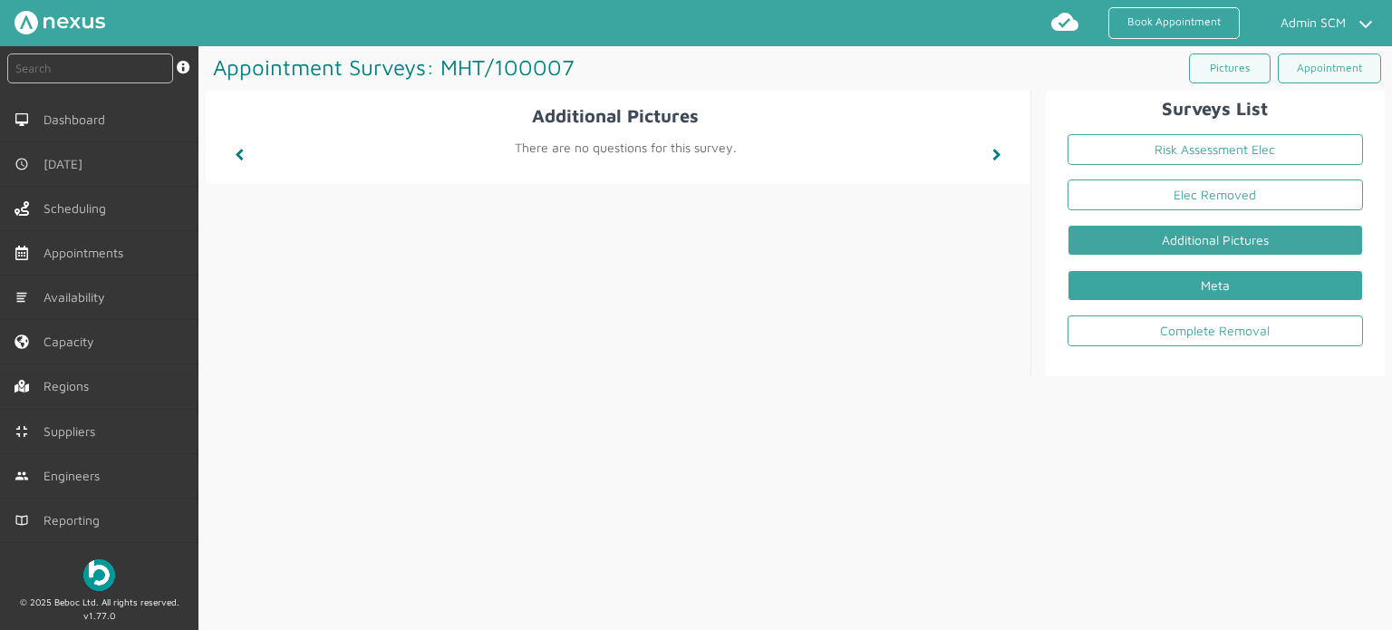
click at [1186, 270] on link "Meta" at bounding box center [1216, 285] width 296 height 31
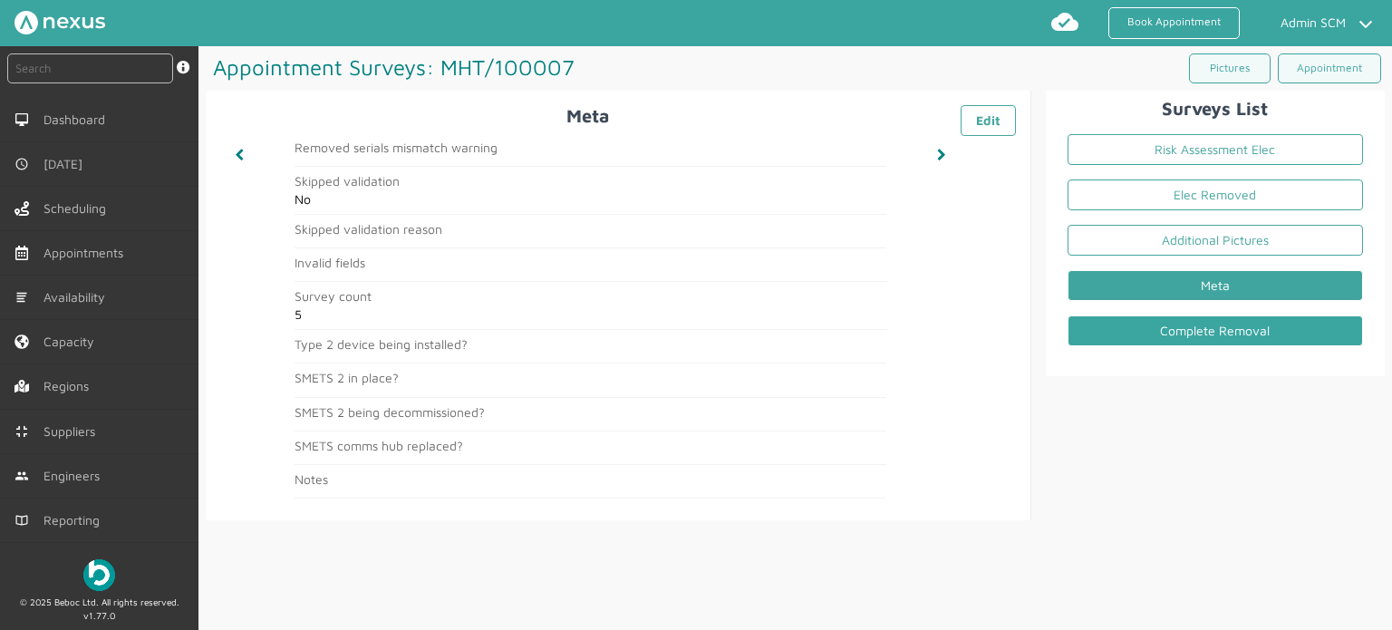
click at [1251, 320] on link "Complete Removal" at bounding box center [1216, 330] width 296 height 31
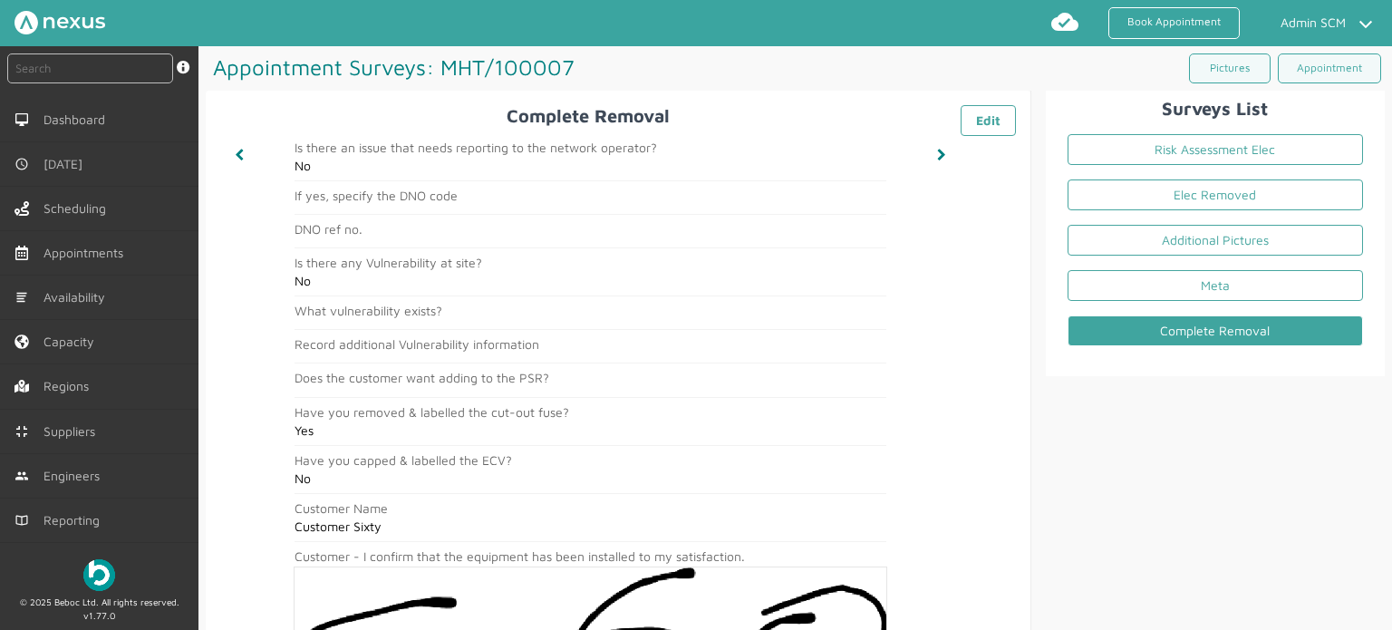
click at [1290, 423] on div "Surveys List Risk Assessment Elec Elec Removed Additional Pictures Meta Complet…" at bounding box center [1209, 606] width 354 height 1031
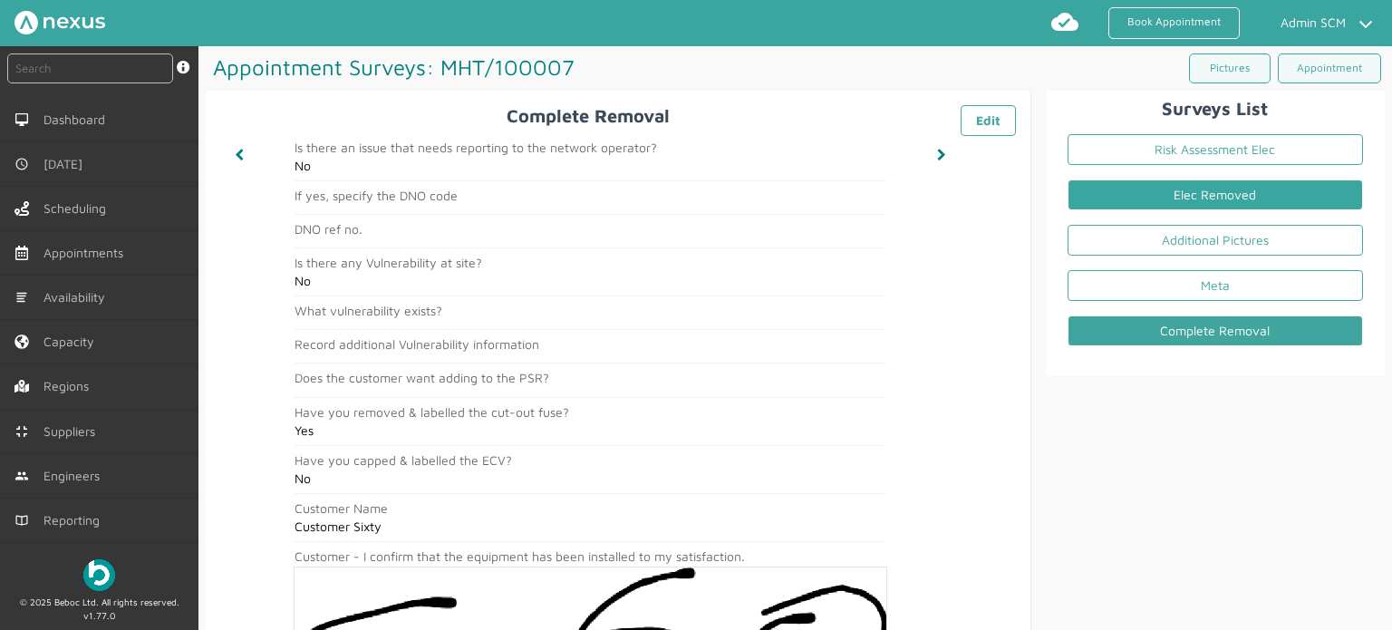
click at [1209, 184] on link "Elec Removed" at bounding box center [1216, 194] width 296 height 31
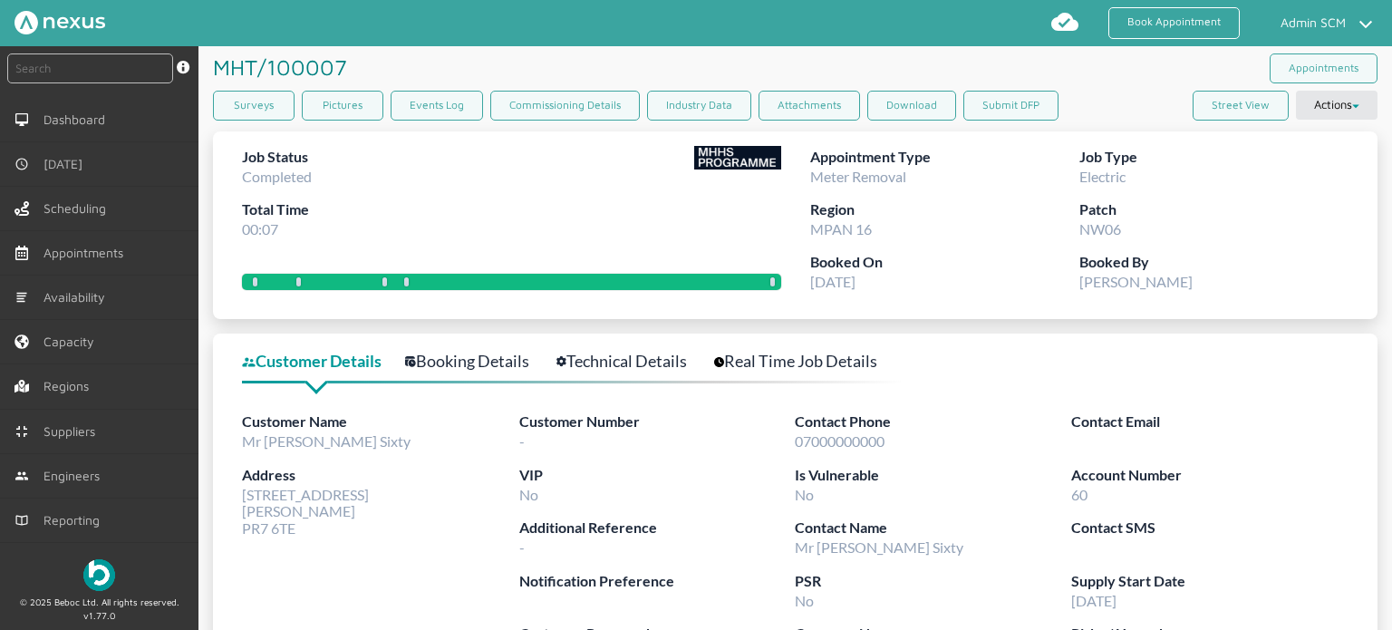
click at [519, 360] on link "Booking Details" at bounding box center [477, 361] width 144 height 26
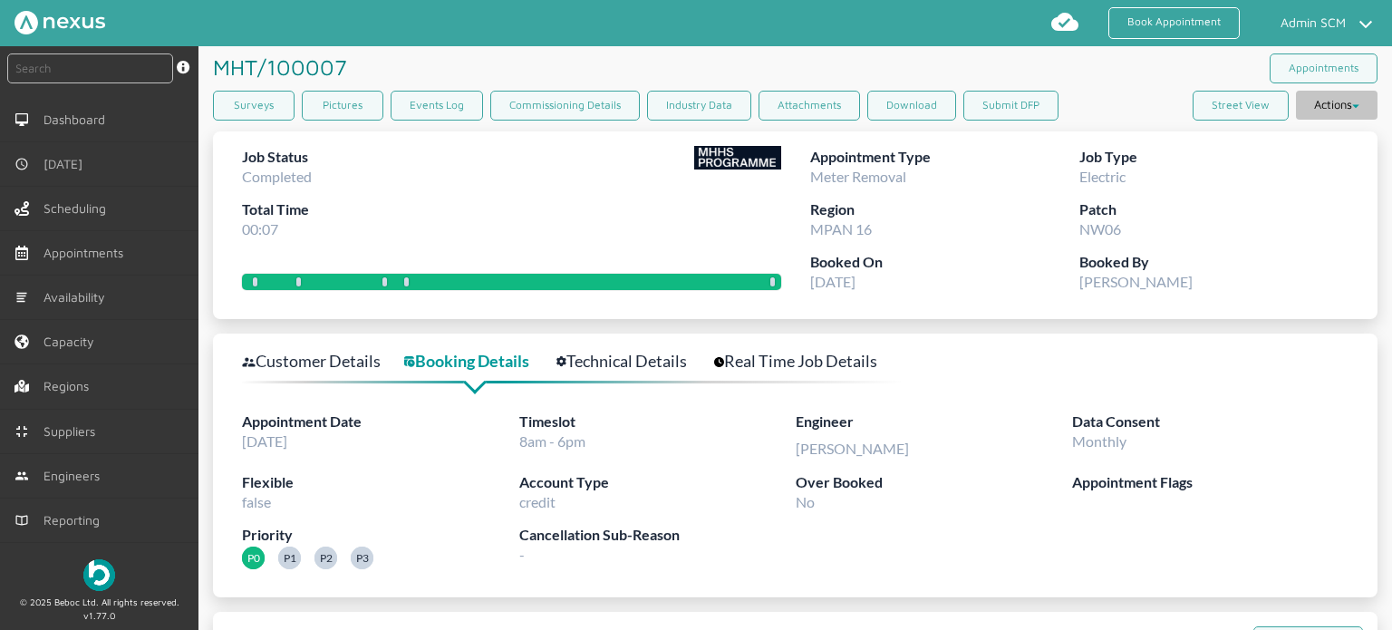
click at [1326, 106] on button "Actions" at bounding box center [1337, 105] width 82 height 29
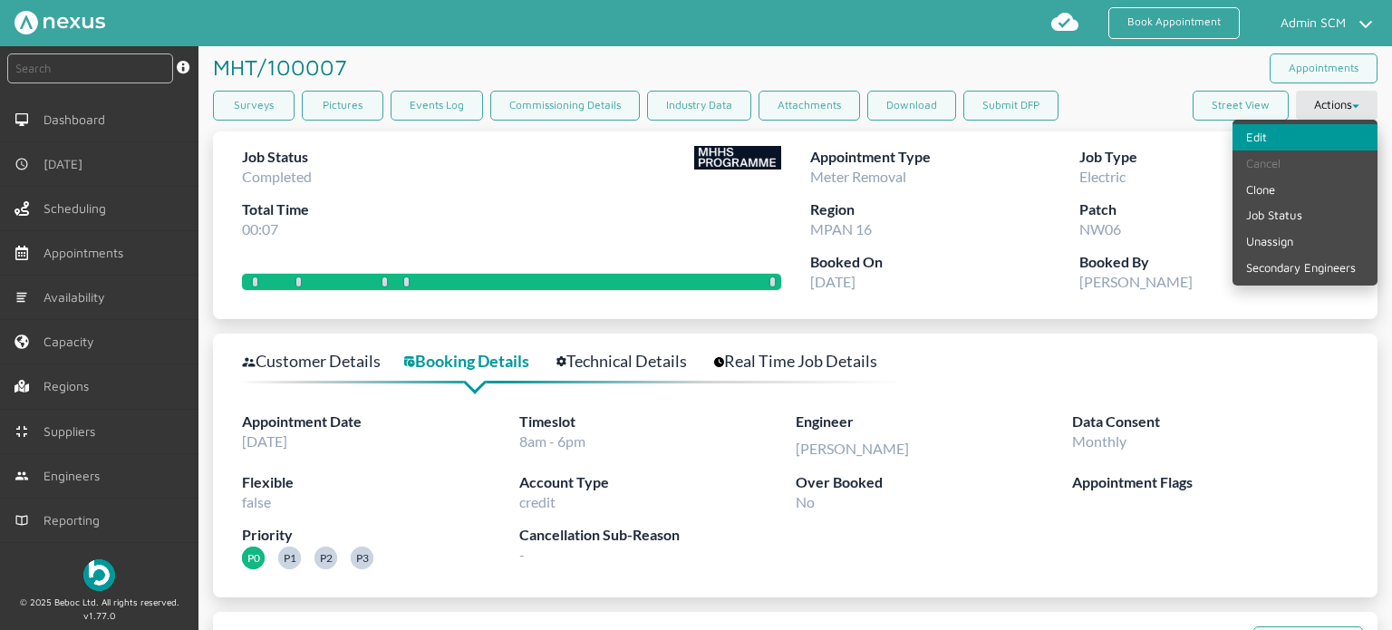
click at [1260, 141] on link "Edit" at bounding box center [1305, 137] width 145 height 26
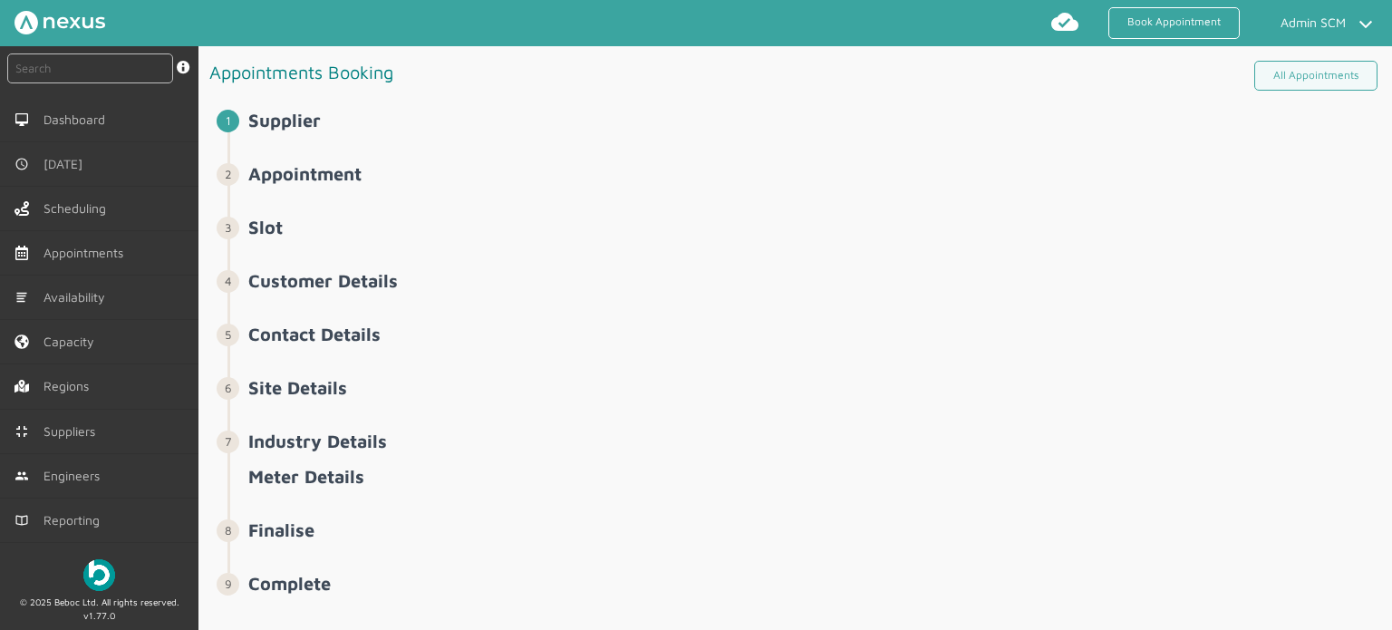
select select "9: 5e6b4c2e4fc5f2587355e76e"
select select "1: 5cc9657c13944aebe30702a4"
select select "2: Mr"
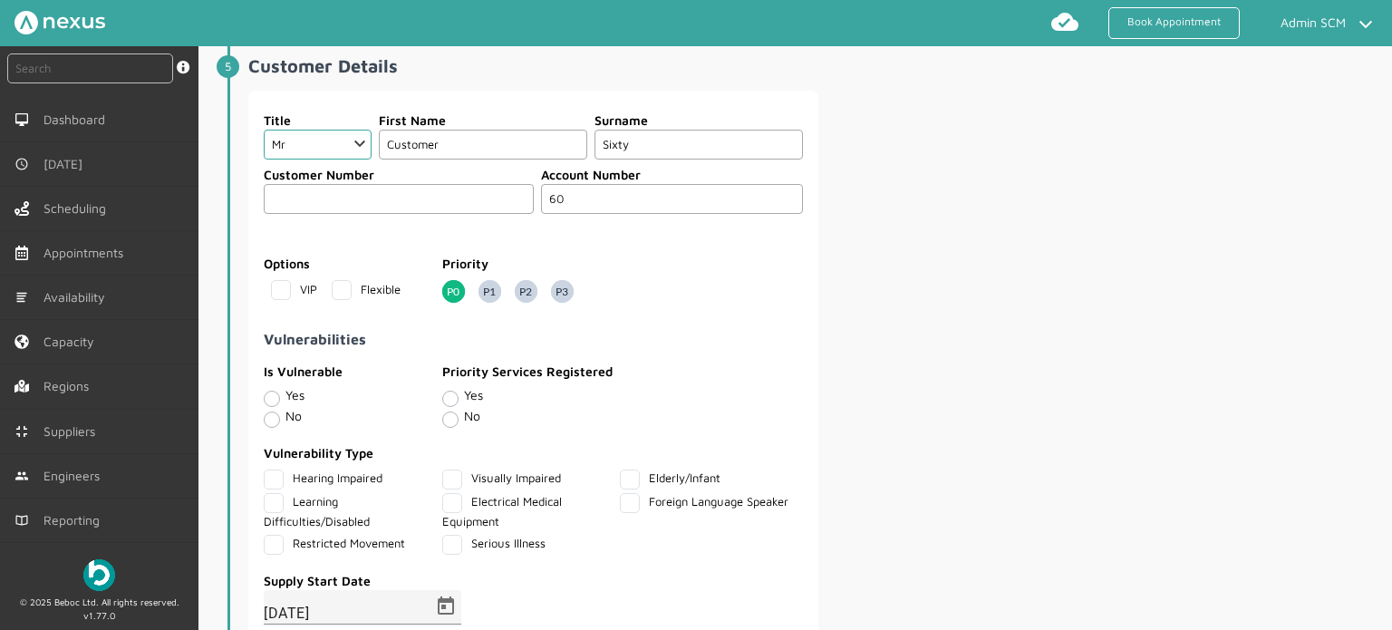
scroll to position [544, 0]
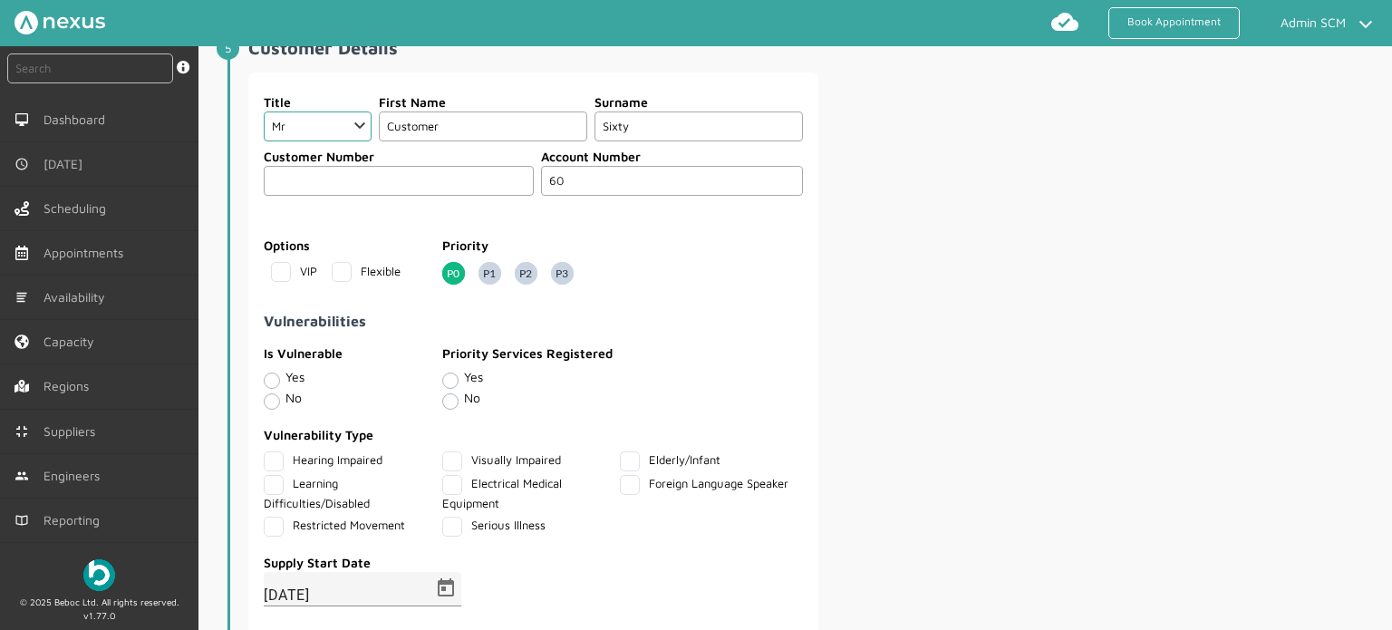
click at [932, 139] on div "Title Choose Dr Mr Mrs Miss Ms Mx Sir Lady First Name Customer Surname Sixty Cu…" at bounding box center [818, 399] width 1140 height 652
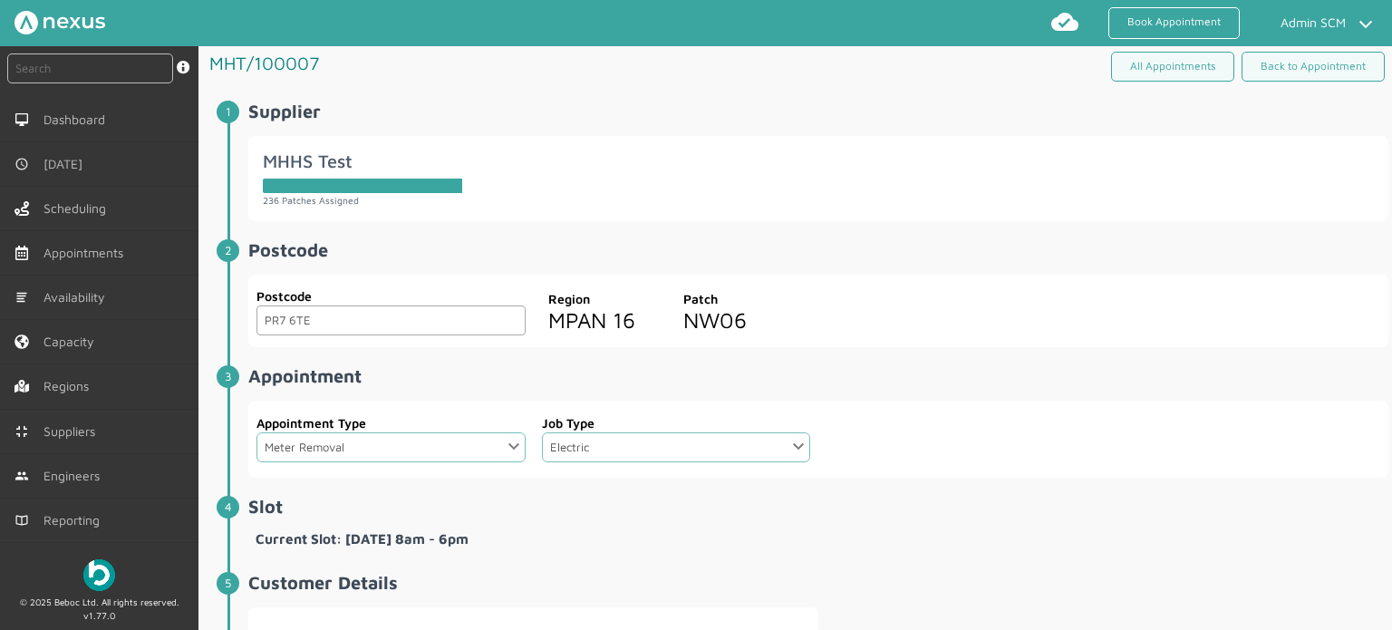
scroll to position [0, 0]
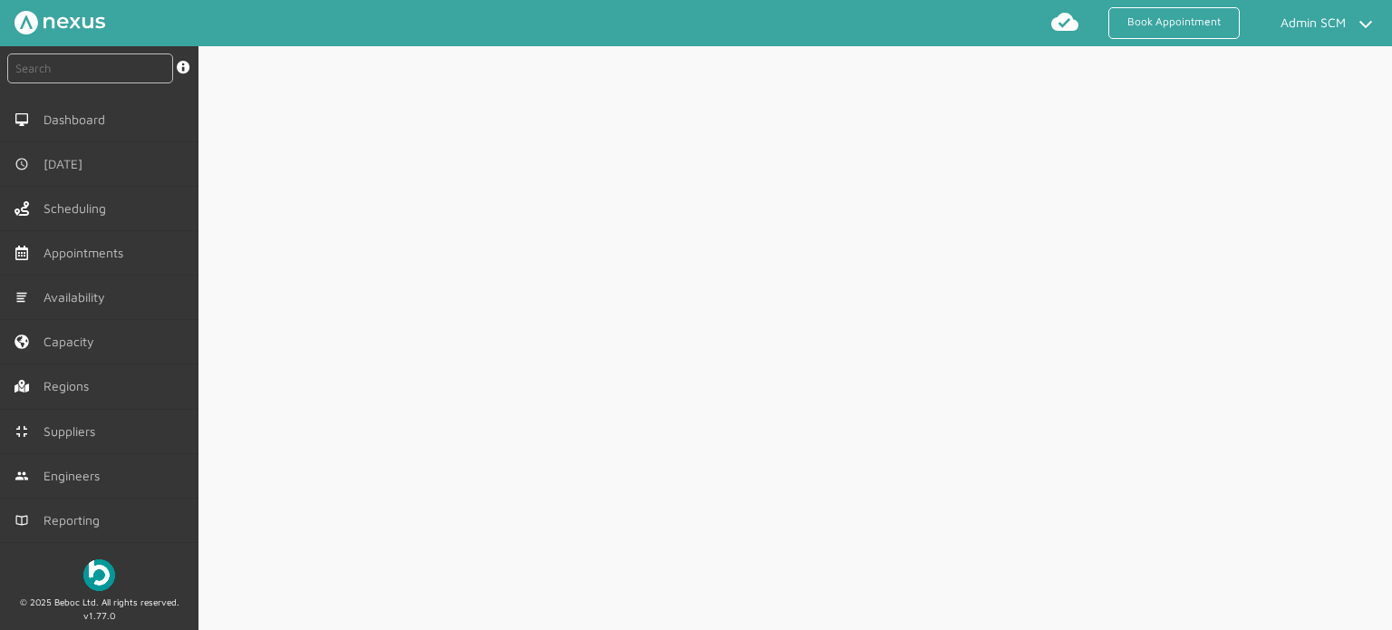
click at [1295, 324] on div at bounding box center [796, 338] width 1194 height 585
